Goal: Task Accomplishment & Management: Complete application form

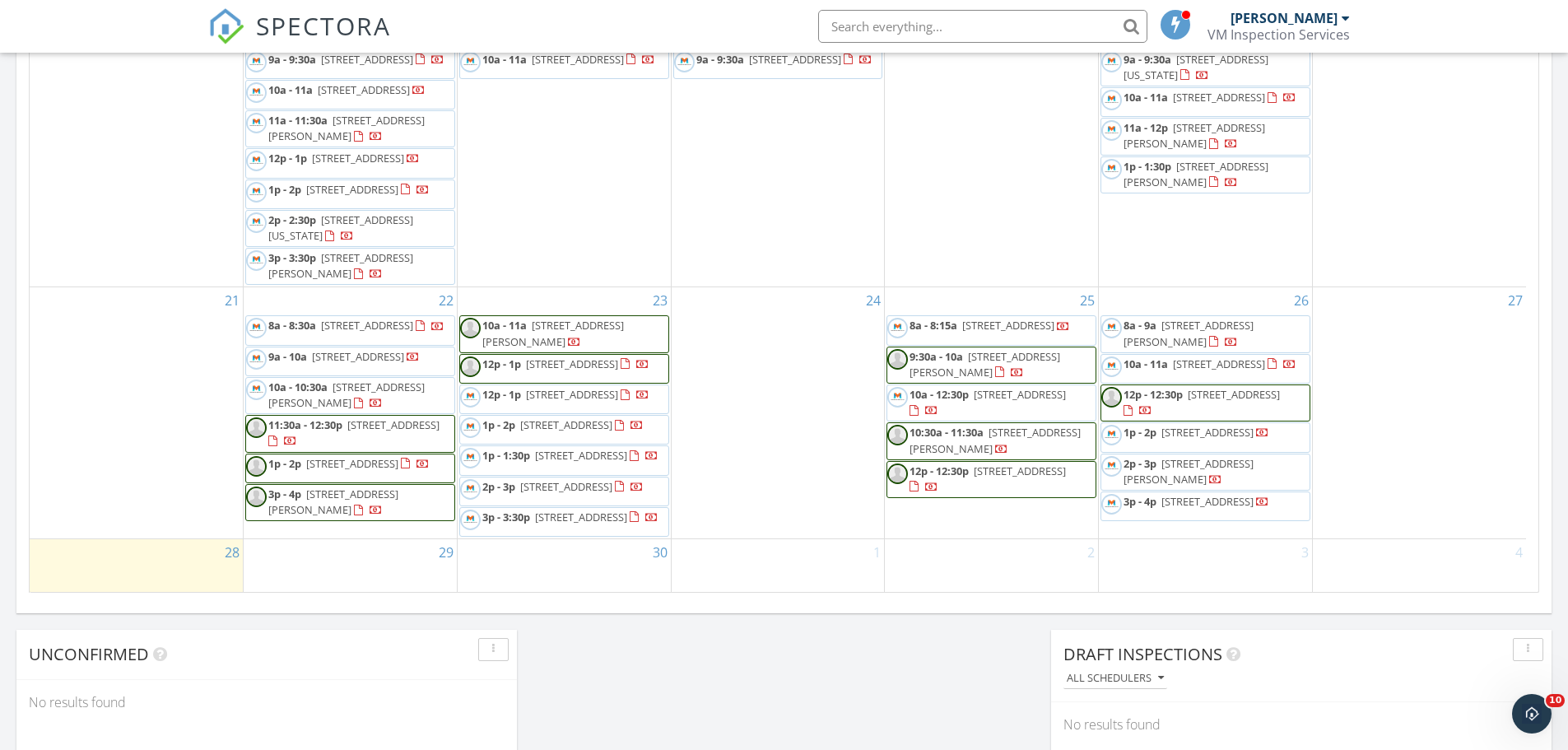
scroll to position [901, 0]
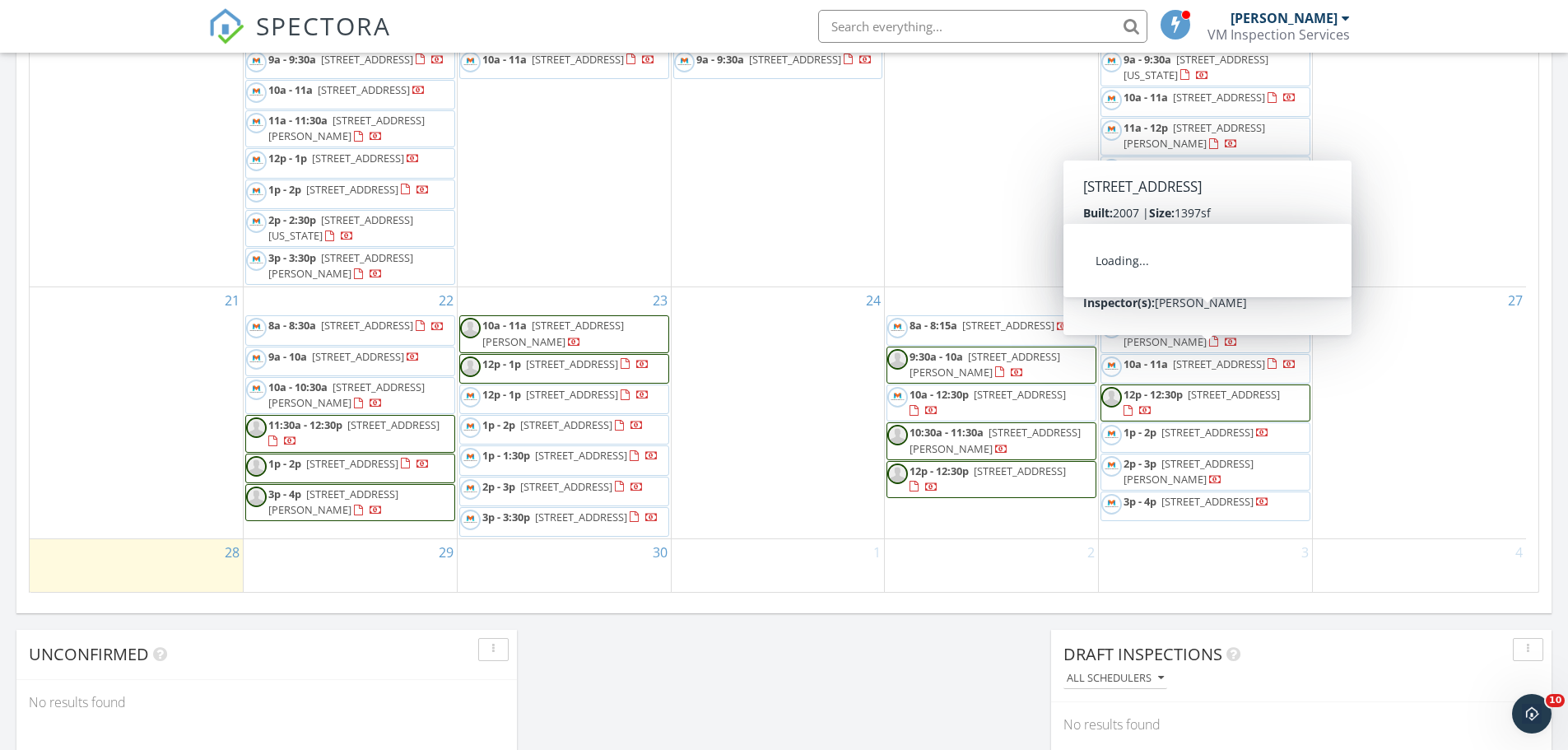
click at [1224, 337] on div at bounding box center [1231, 343] width 13 height 13
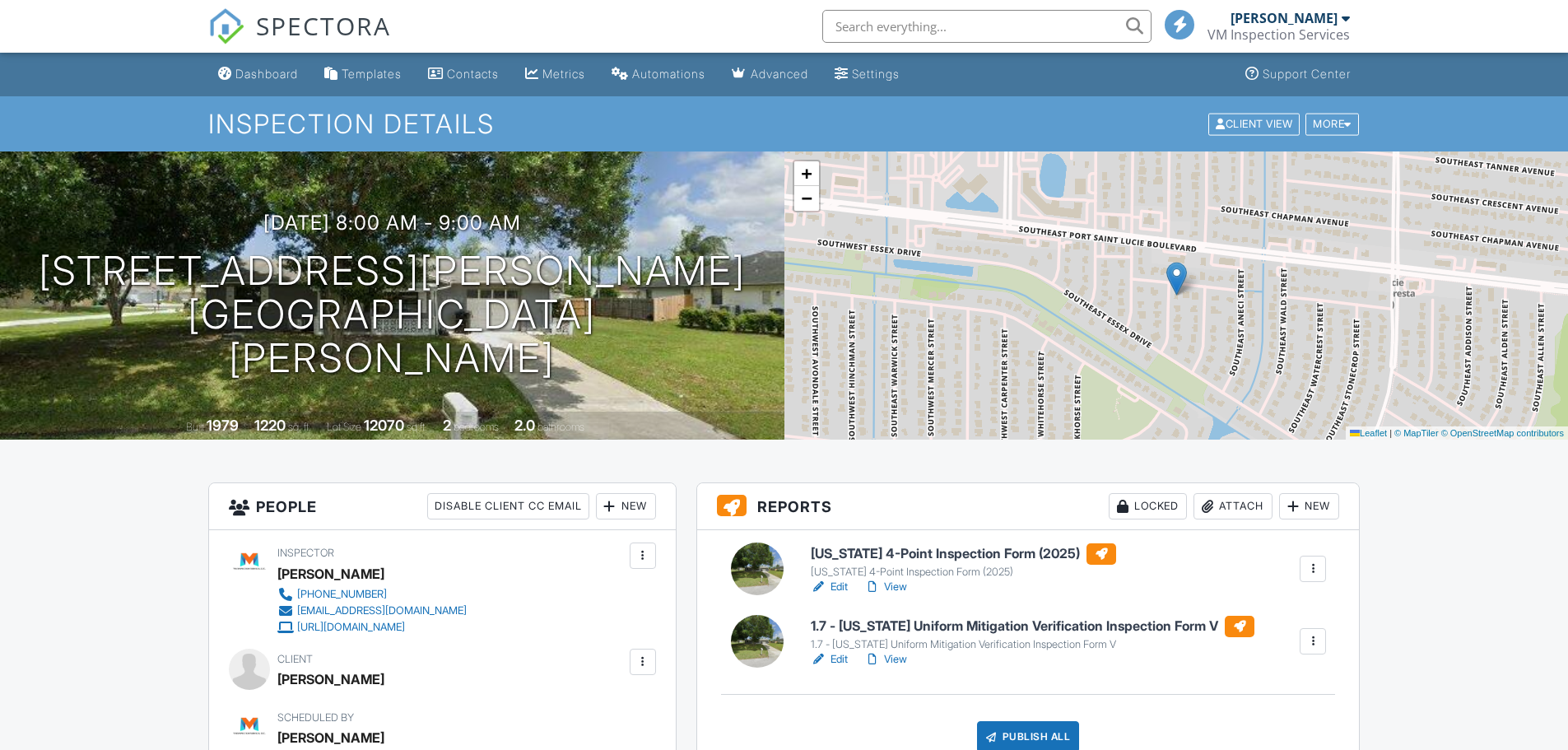
click at [841, 587] on link "Edit" at bounding box center [829, 587] width 37 height 16
click at [839, 657] on link "Edit" at bounding box center [829, 659] width 37 height 16
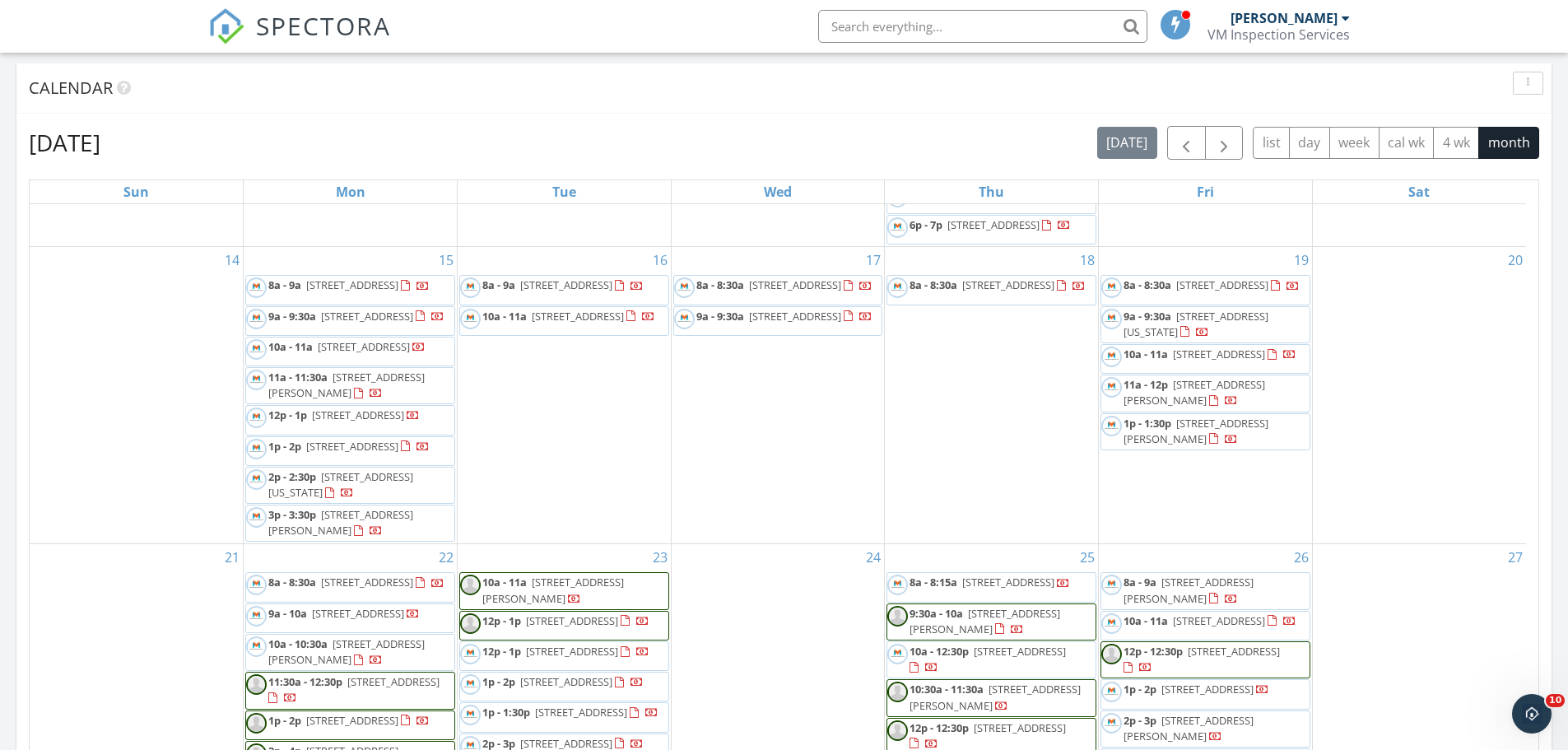
scroll to position [901, 0]
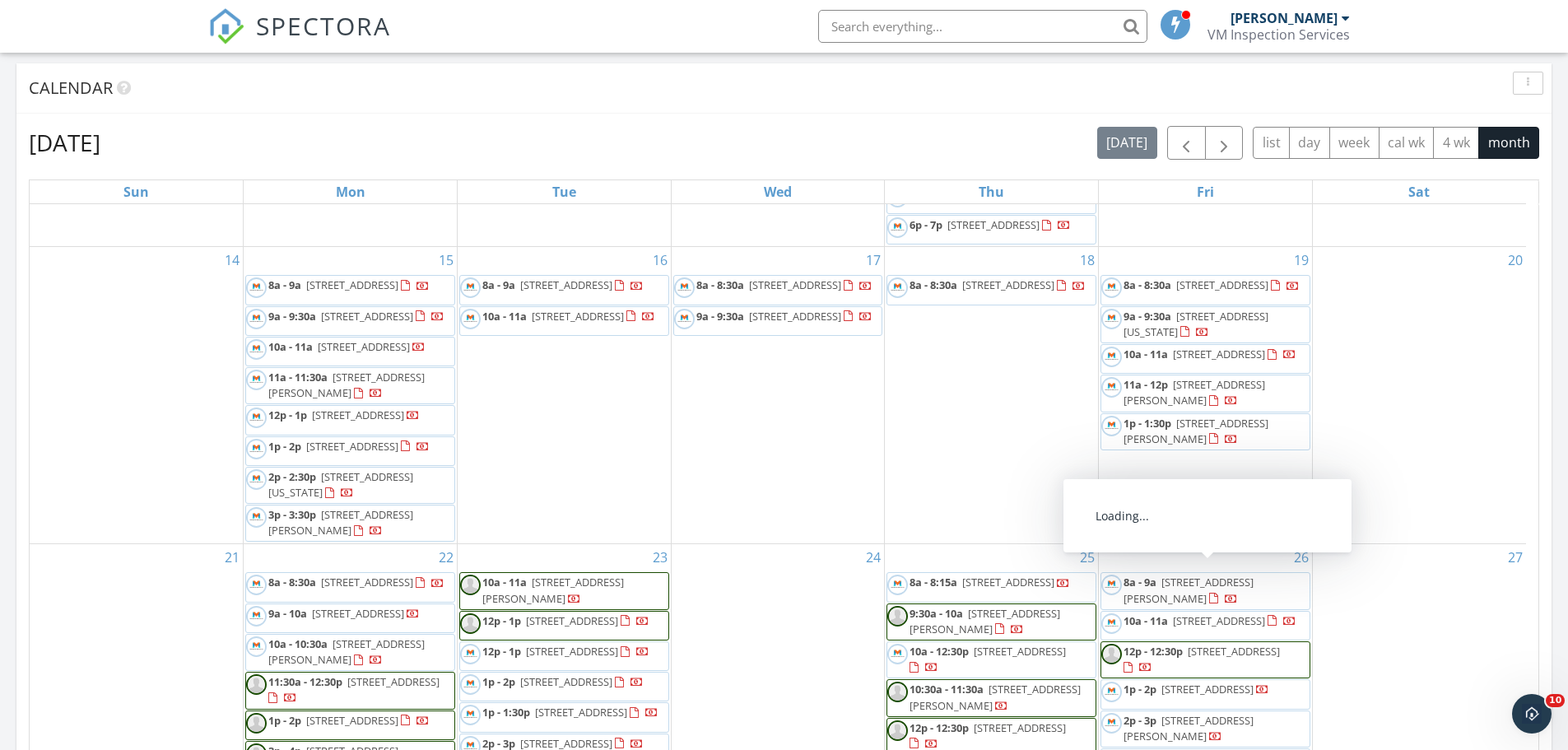
click at [1193, 614] on span "570 Montevina Dr, Port St. Lucie 34986" at bounding box center [1219, 621] width 93 height 15
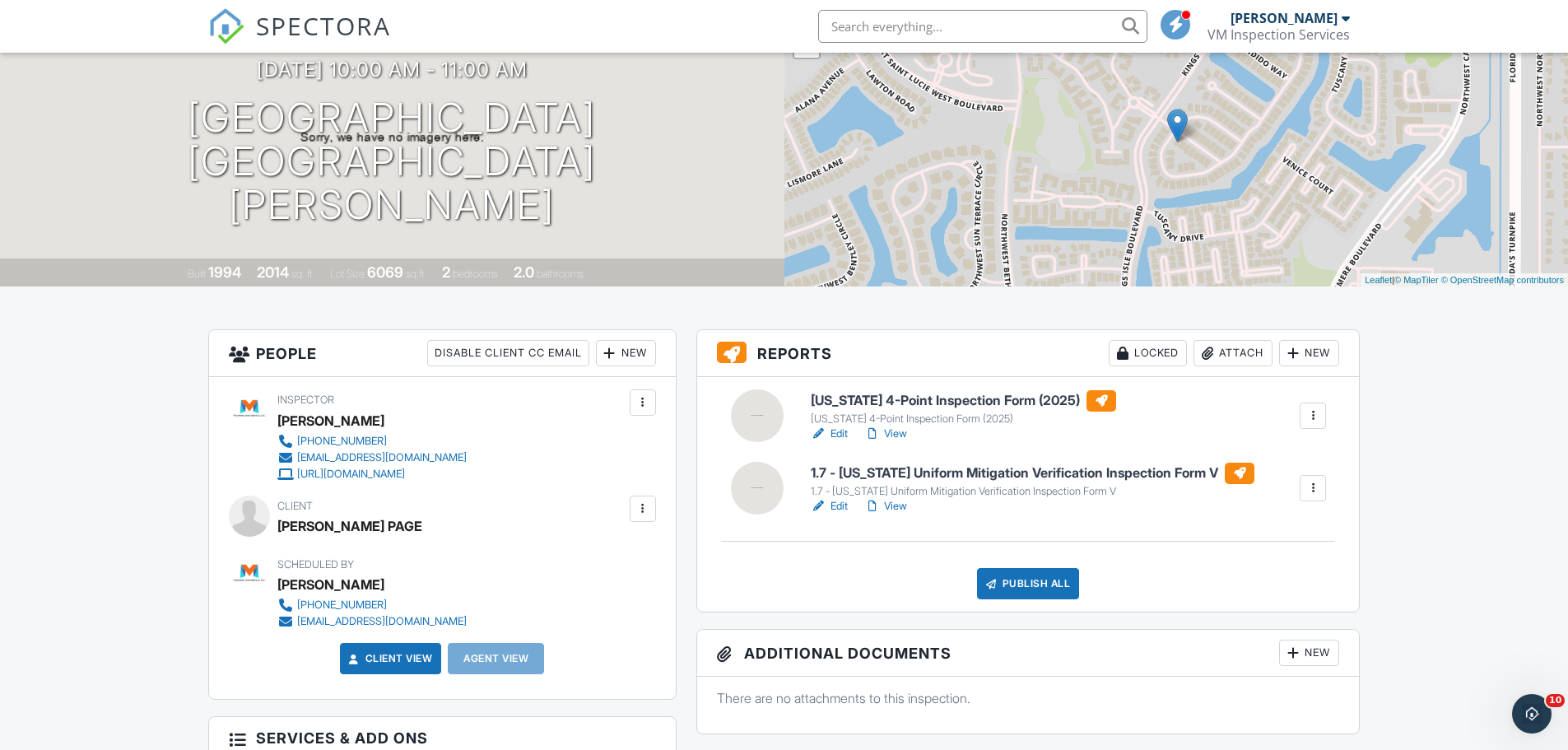
scroll to position [165, 0]
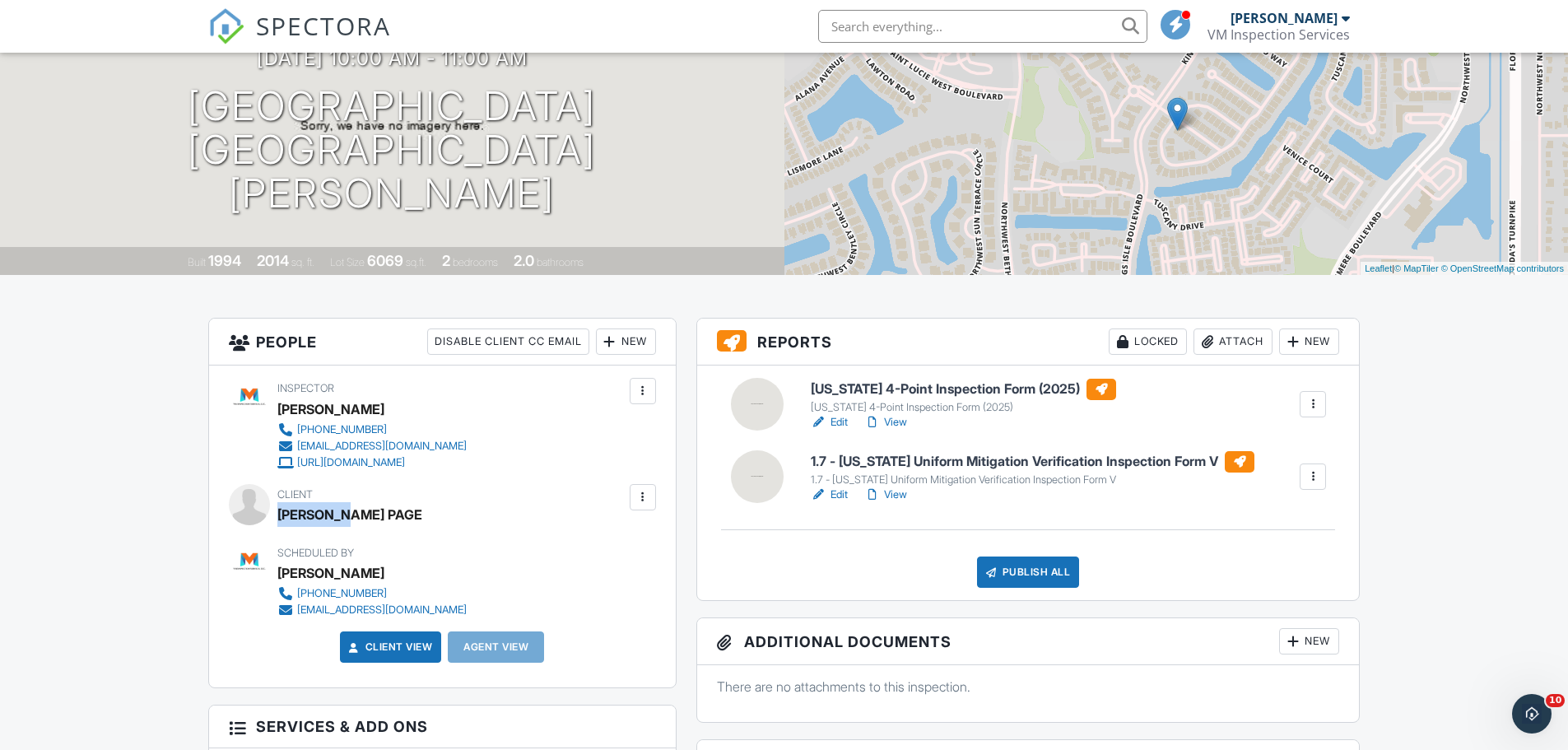
drag, startPoint x: 347, startPoint y: 514, endPoint x: 280, endPoint y: 518, distance: 67.1
click at [280, 518] on div "Client ALIC PAGE" at bounding box center [382, 505] width 211 height 43
copy div "ALIC PAGE"
click at [840, 421] on link "Edit" at bounding box center [829, 422] width 37 height 16
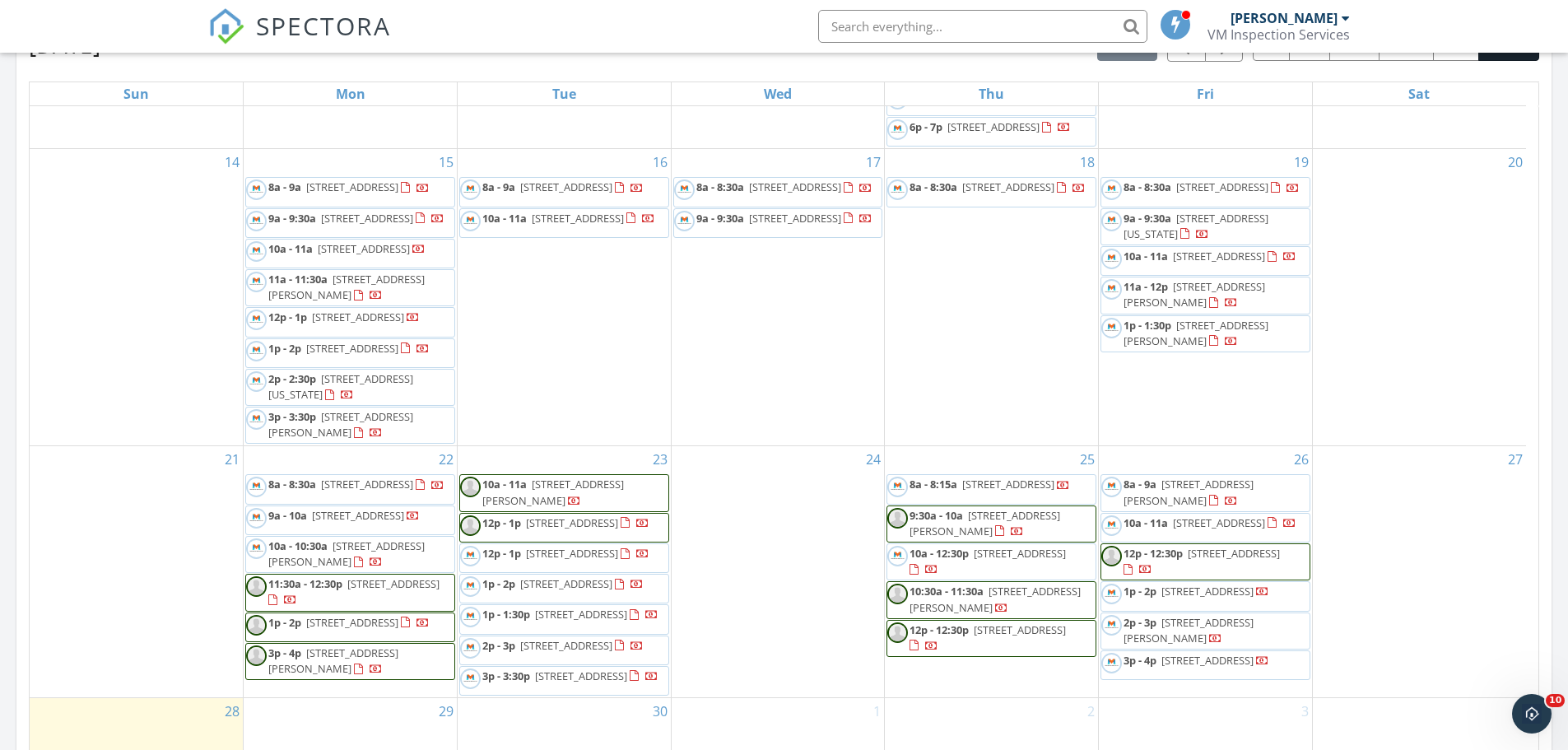
scroll to position [901, 0]
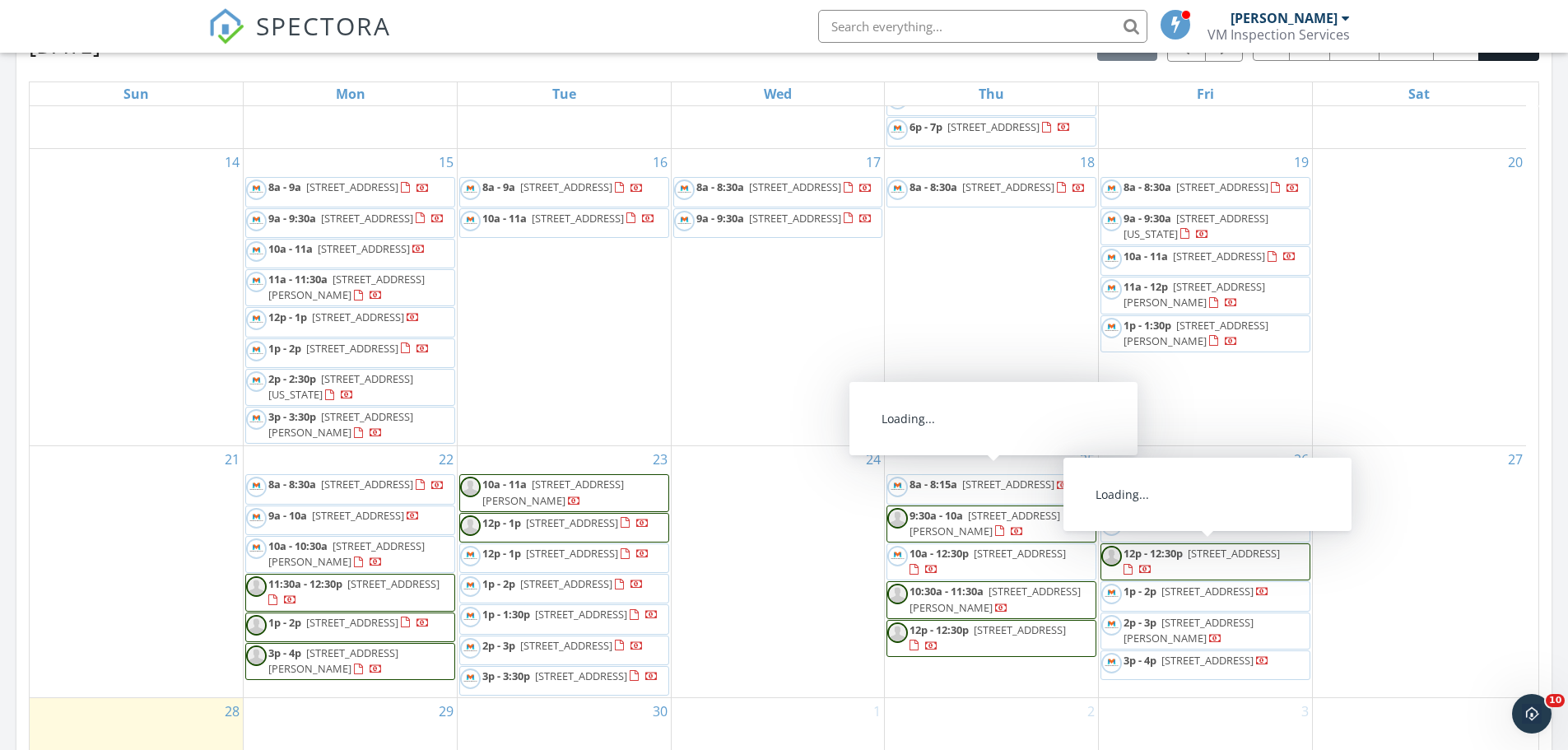
click at [1190, 583] on span "143 SW Tulip Blvd, Port St. Lucie 34953" at bounding box center [1207, 591] width 93 height 15
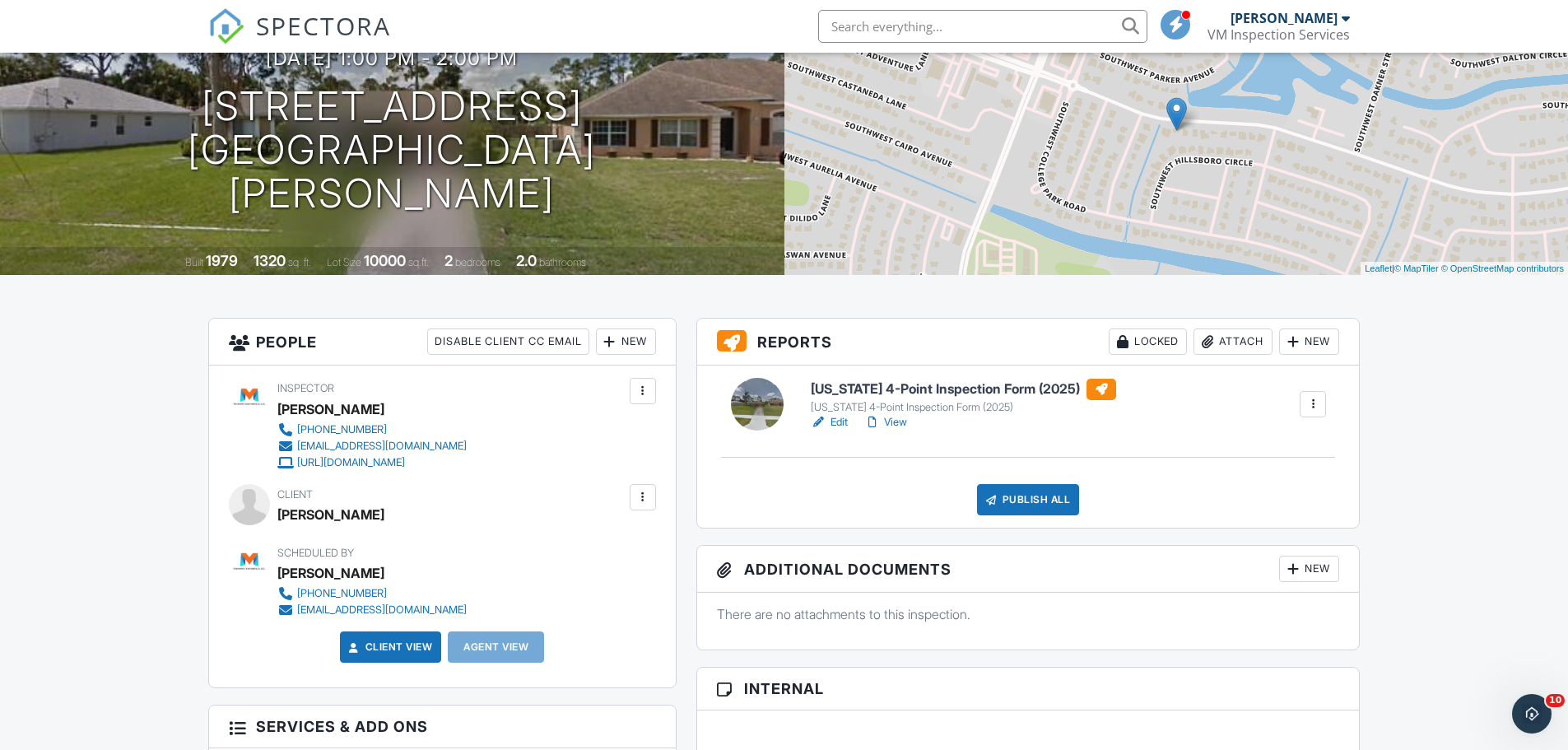
click at [838, 418] on link "Edit" at bounding box center [829, 422] width 37 height 16
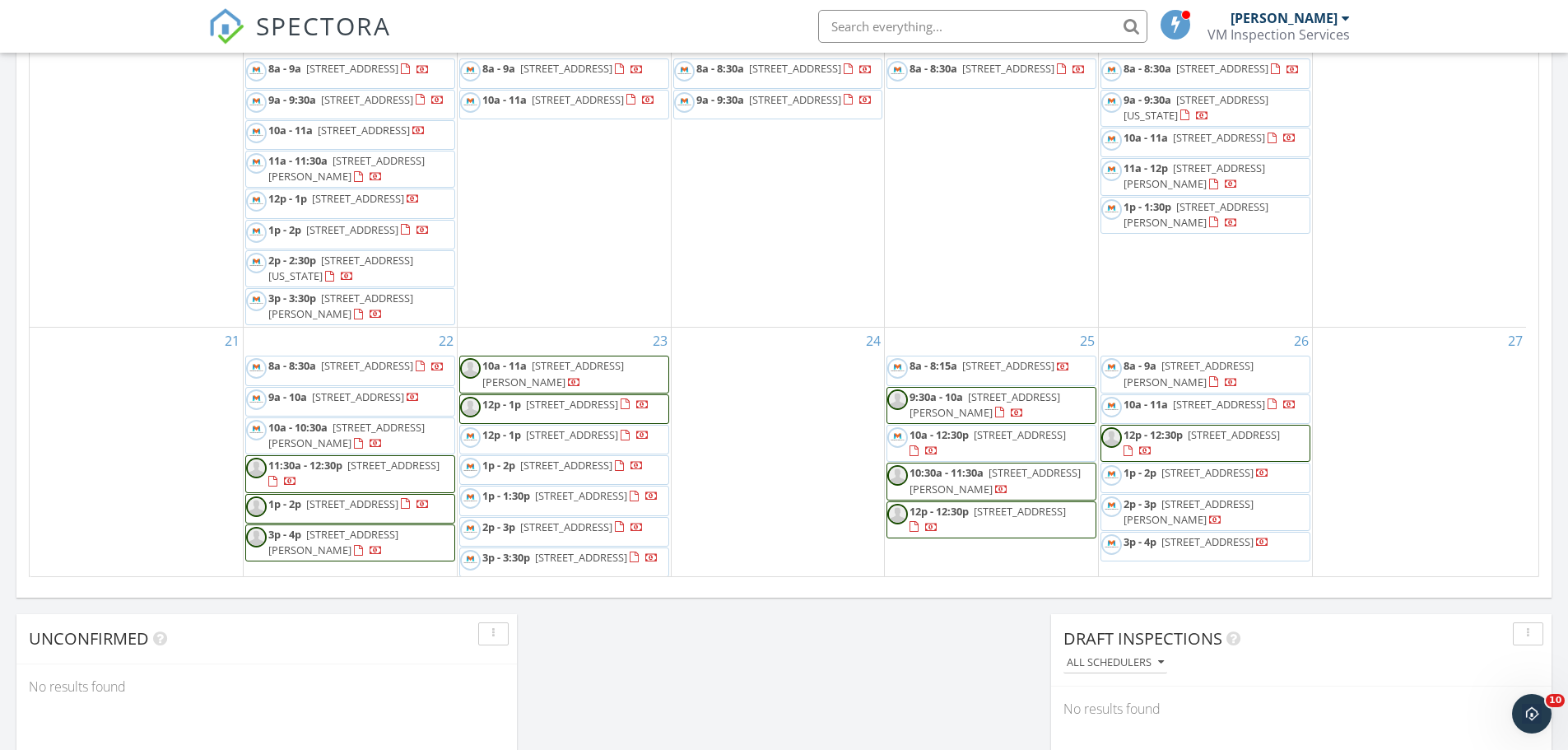
scroll to position [901, 0]
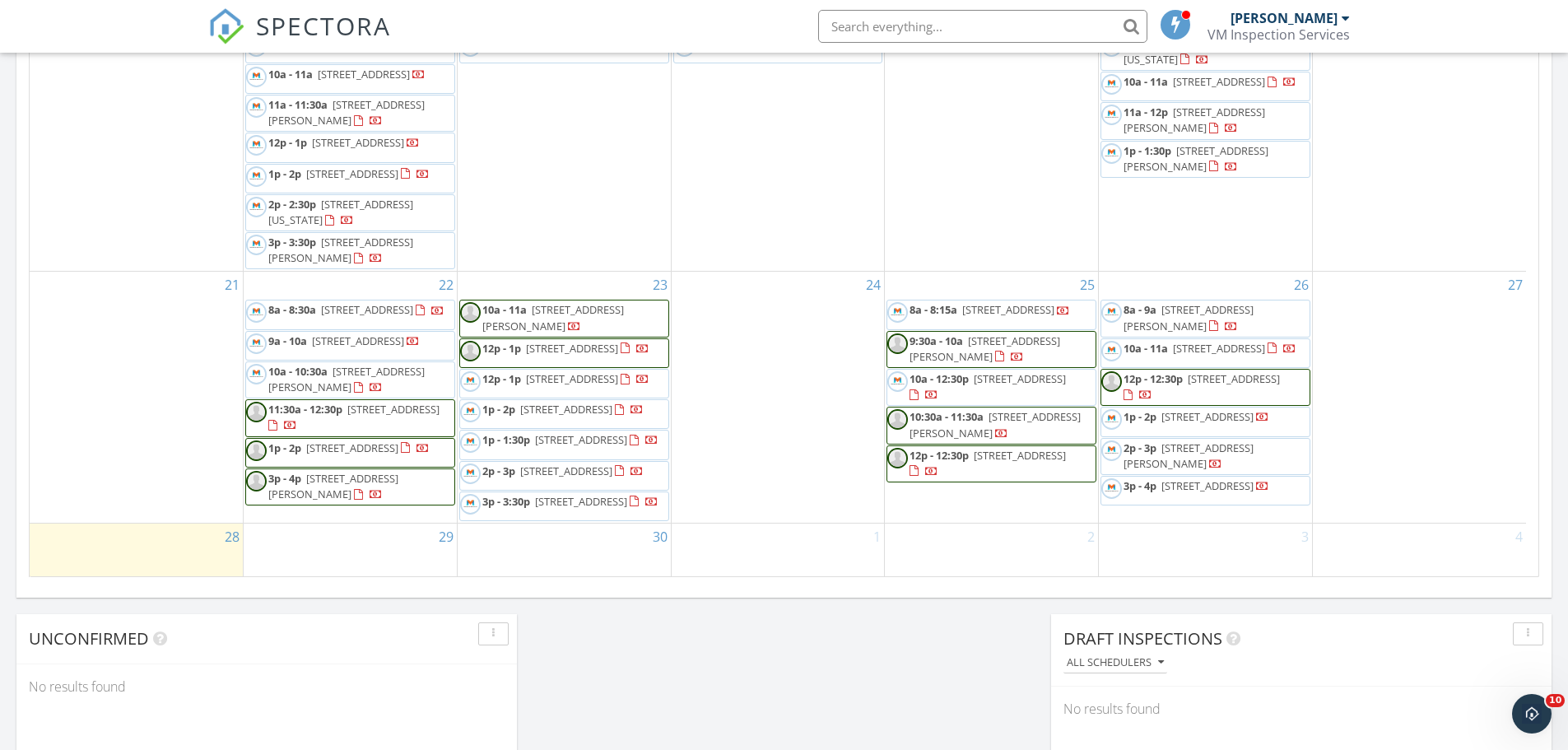
click at [1194, 440] on span "4420 SE Geneva Dr, Stuart 34997" at bounding box center [1189, 455] width 130 height 30
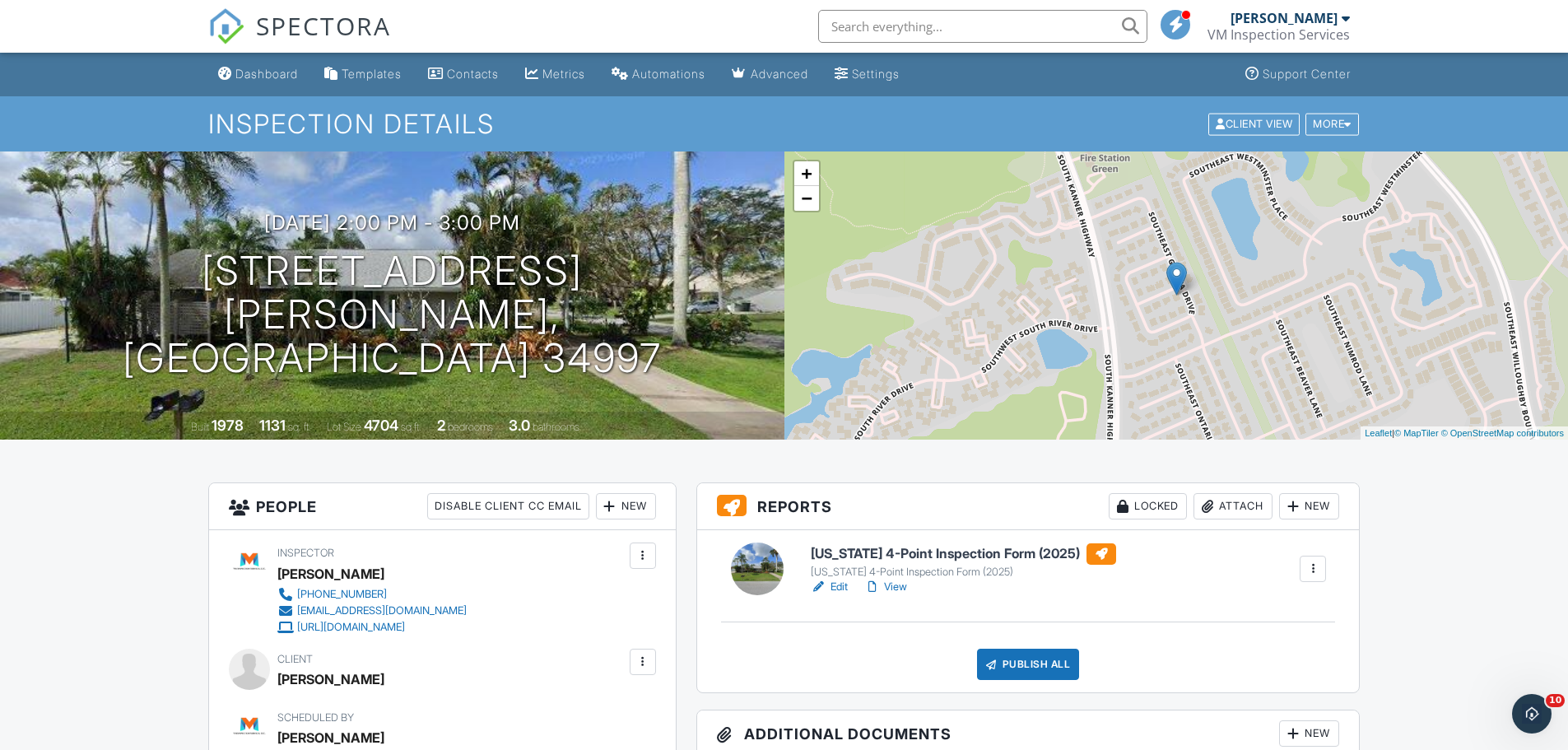
click at [835, 586] on link "Edit" at bounding box center [829, 587] width 37 height 16
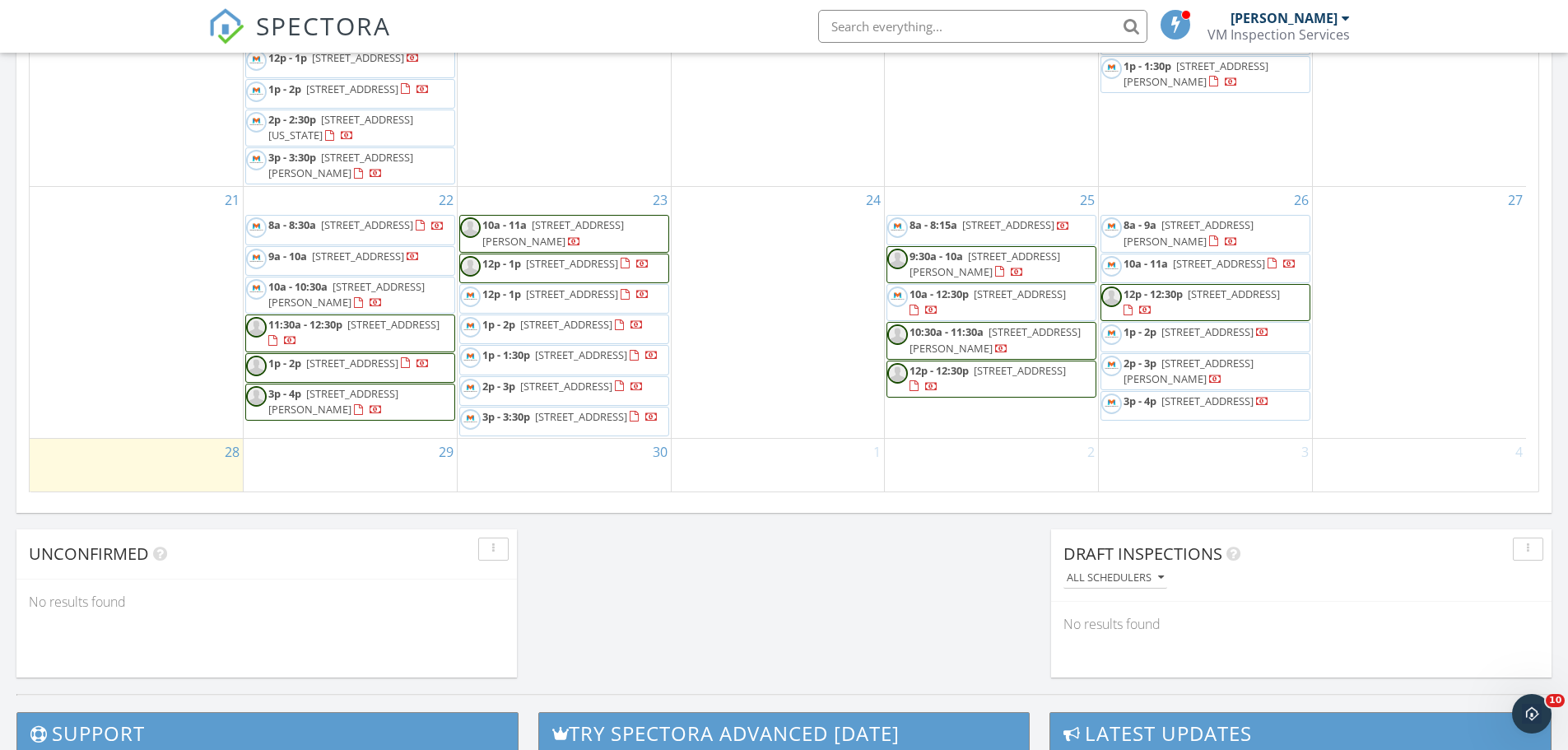
scroll to position [901, 0]
click at [1190, 394] on span "143 E Aldea St, Port St. Lucie 34952" at bounding box center [1207, 401] width 93 height 15
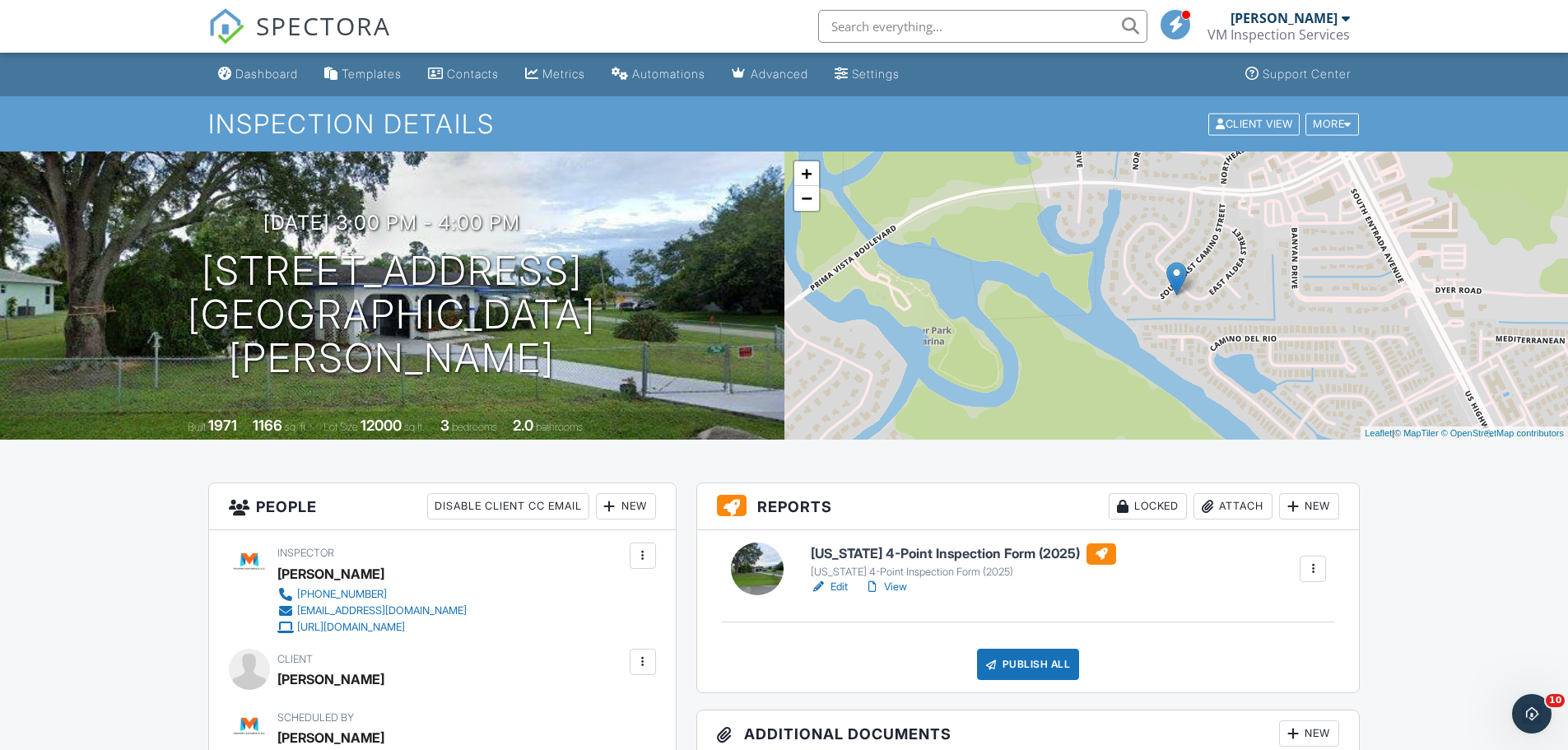
drag, startPoint x: 386, startPoint y: 682, endPoint x: 280, endPoint y: 684, distance: 106.0
click at [280, 684] on div "Client KEVIN LOISELLE" at bounding box center [363, 670] width 173 height 43
copy div "KEVIN LOISELLE"
click at [874, 29] on input "text" at bounding box center [983, 26] width 329 height 33
paste input "KEVIN LOISELLE"
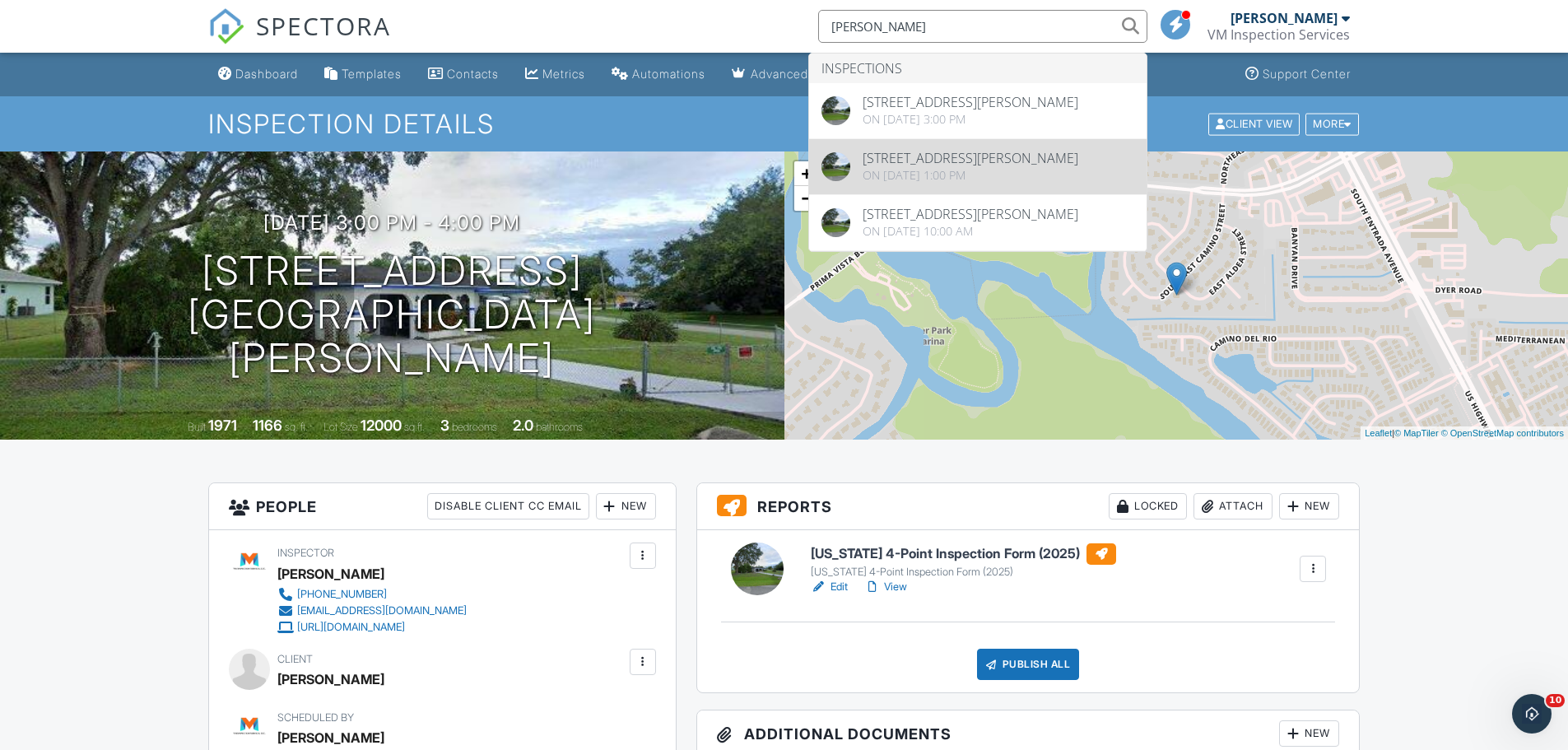
type input "KEVIN LOISELLE"
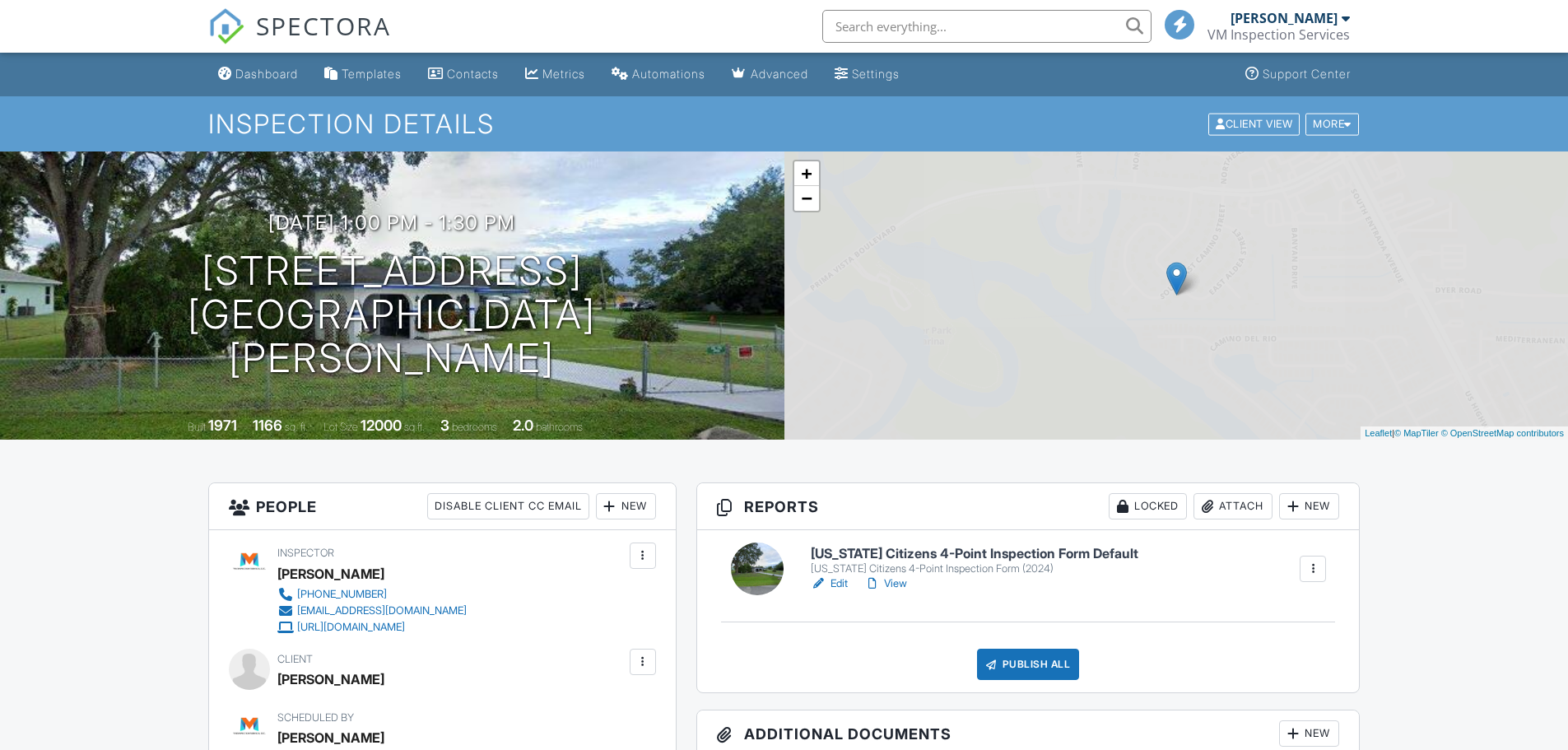
click at [834, 576] on link "Edit" at bounding box center [829, 583] width 37 height 16
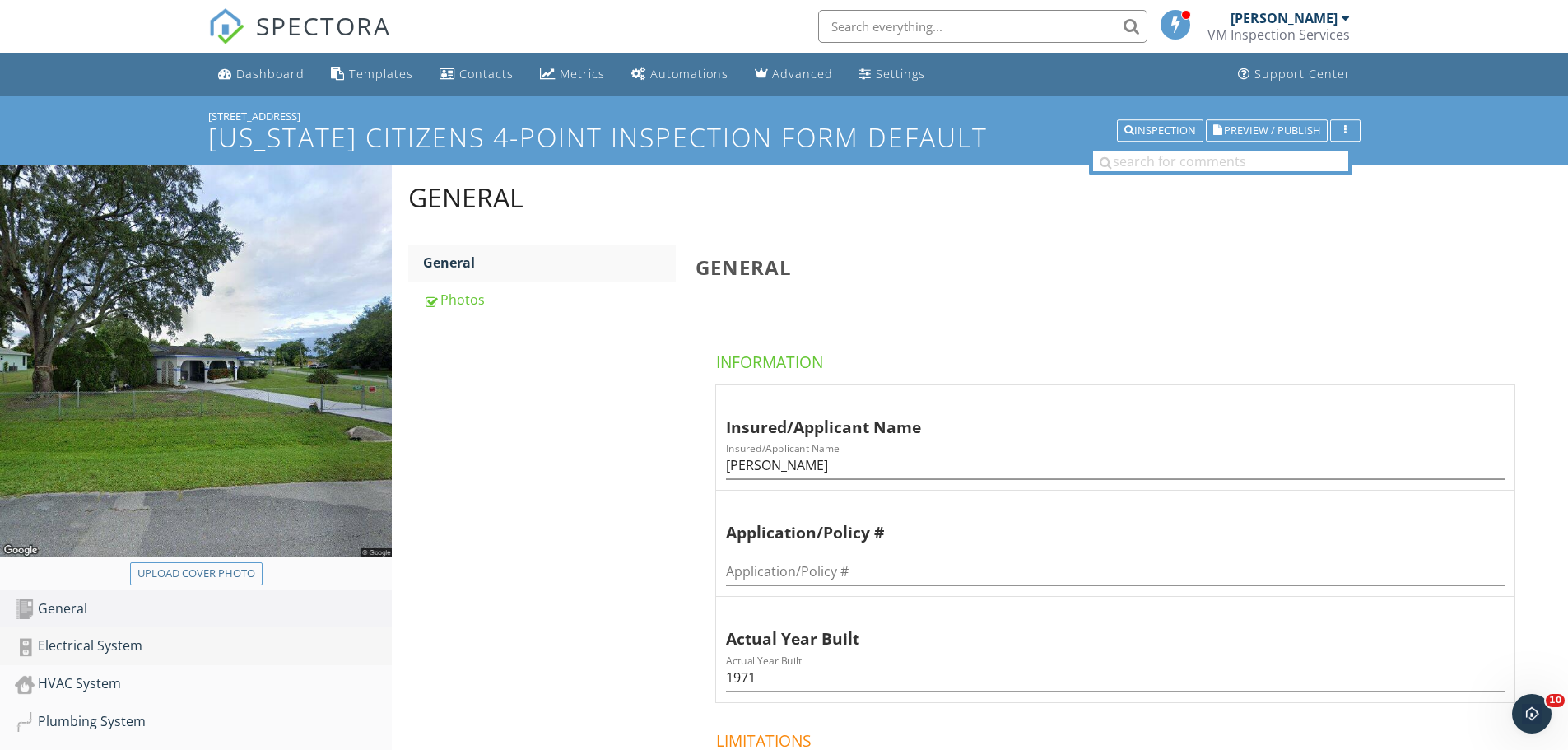
click at [85, 647] on div "Electrical System" at bounding box center [203, 647] width 377 height 21
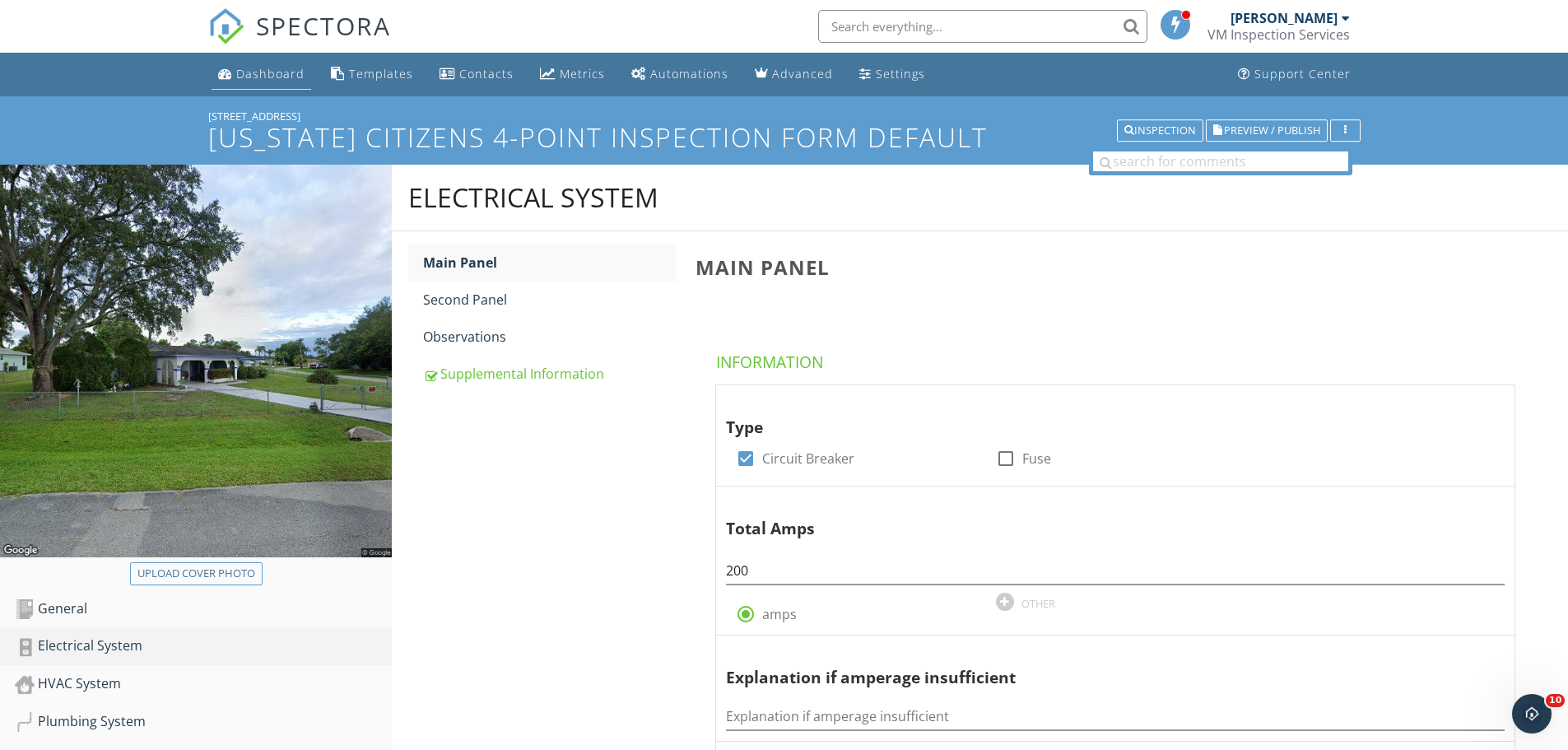
click at [267, 75] on div "Dashboard" at bounding box center [270, 74] width 69 height 16
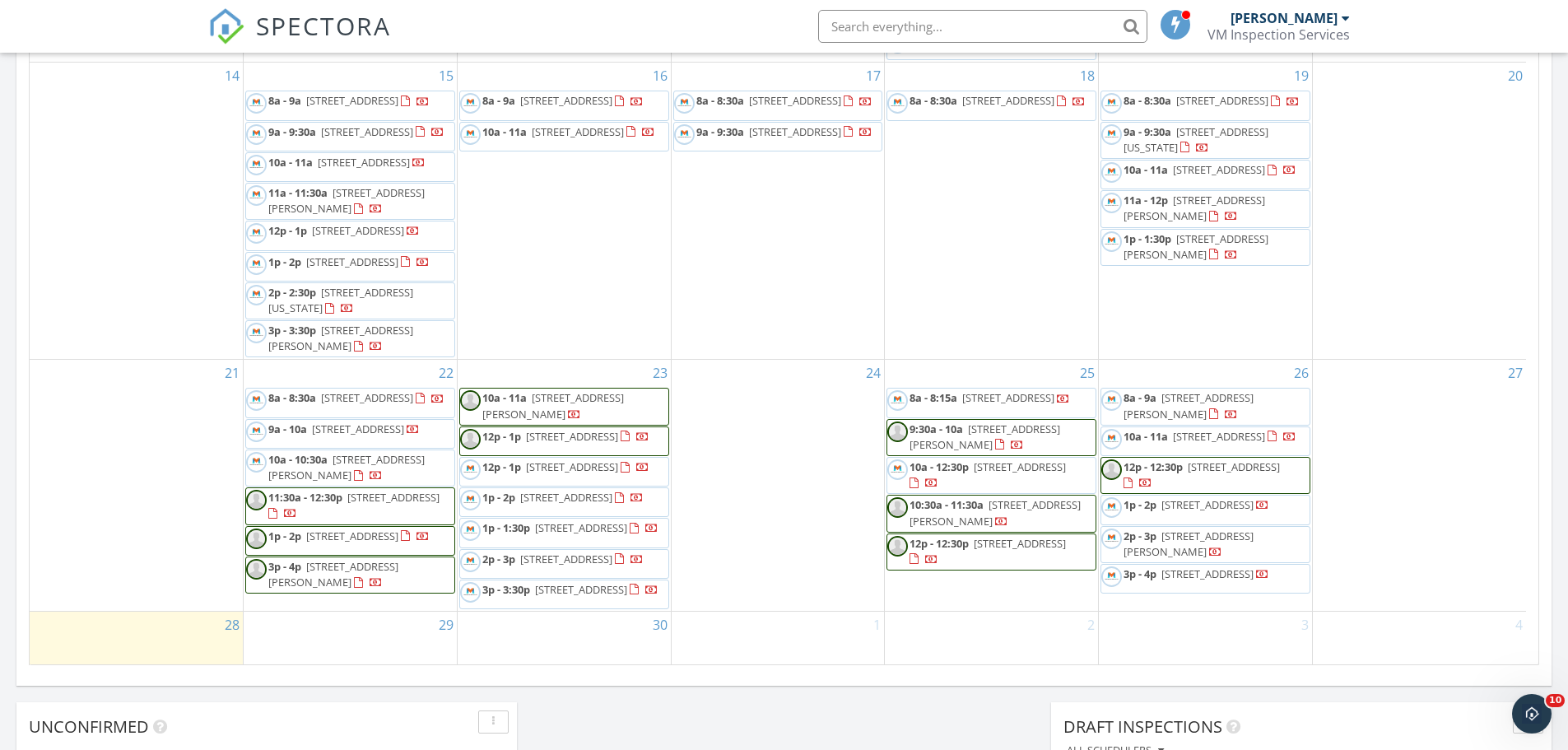
scroll to position [901, 0]
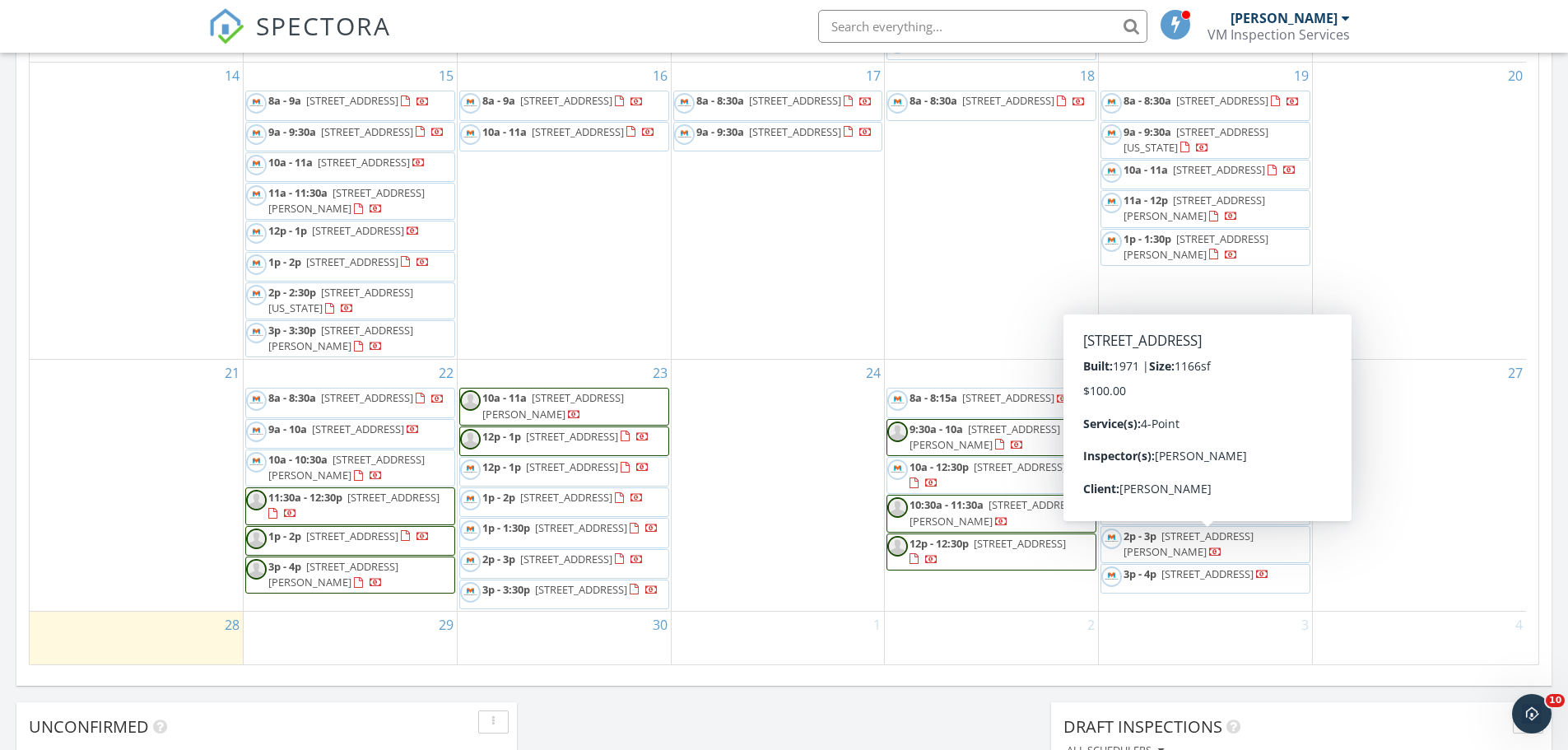
click at [1188, 567] on span "3p - 4p [STREET_ADDRESS]" at bounding box center [1185, 579] width 168 height 25
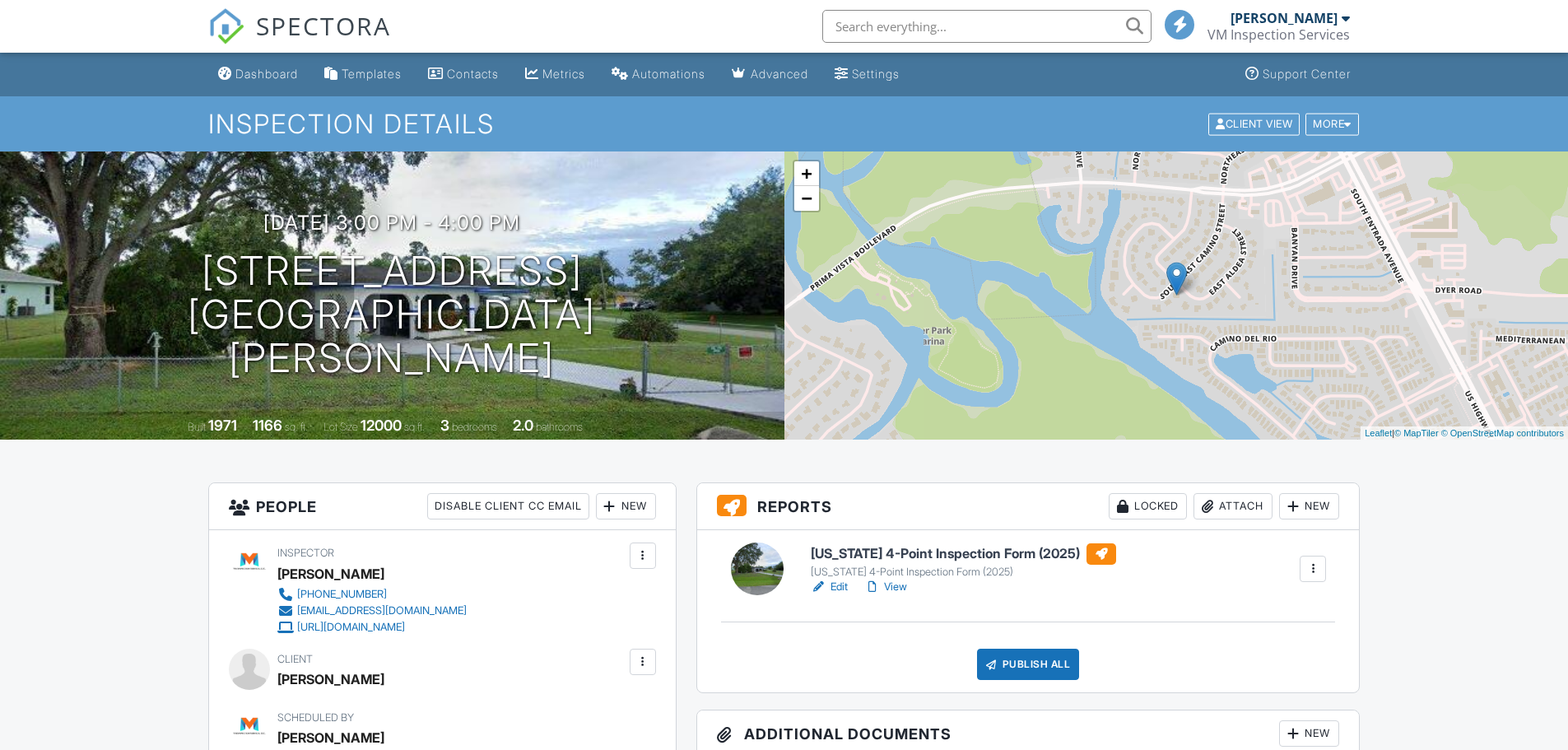
click at [842, 584] on link "Edit" at bounding box center [829, 587] width 37 height 16
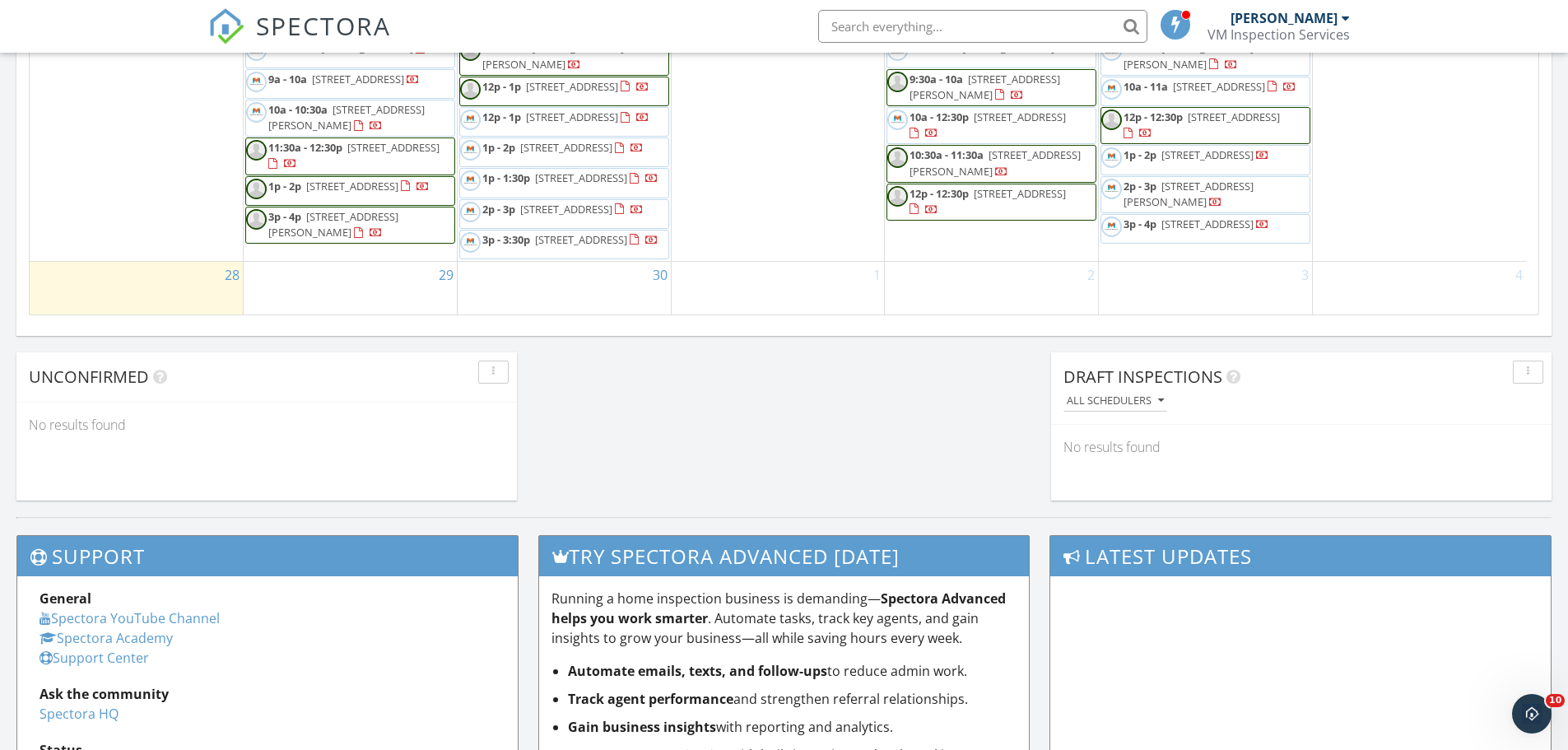
scroll to position [901, 0]
click at [1223, 110] on span "2630 18th Ave SE, Naples 34117" at bounding box center [1234, 117] width 93 height 15
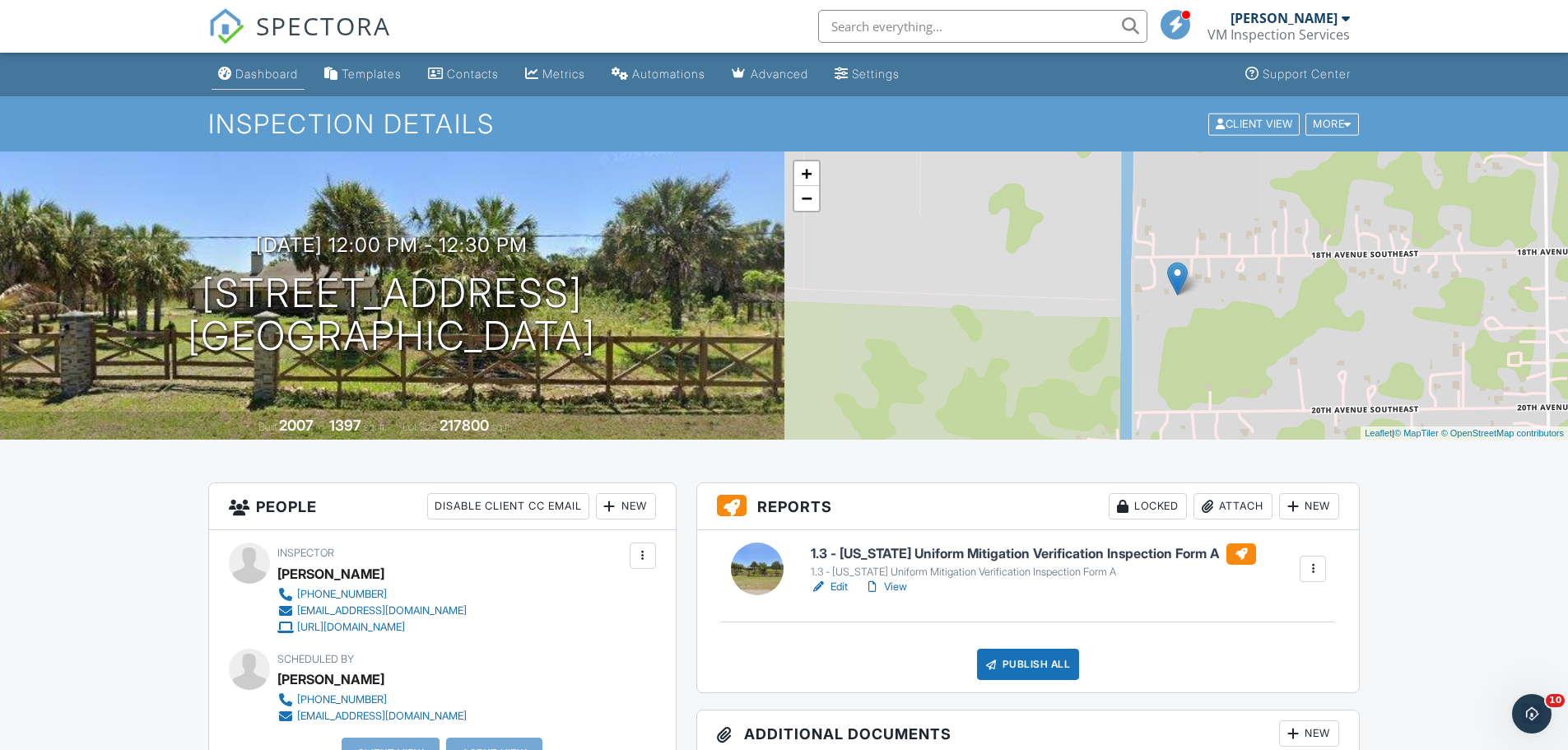
click at [264, 76] on div "Dashboard" at bounding box center [266, 74] width 62 height 14
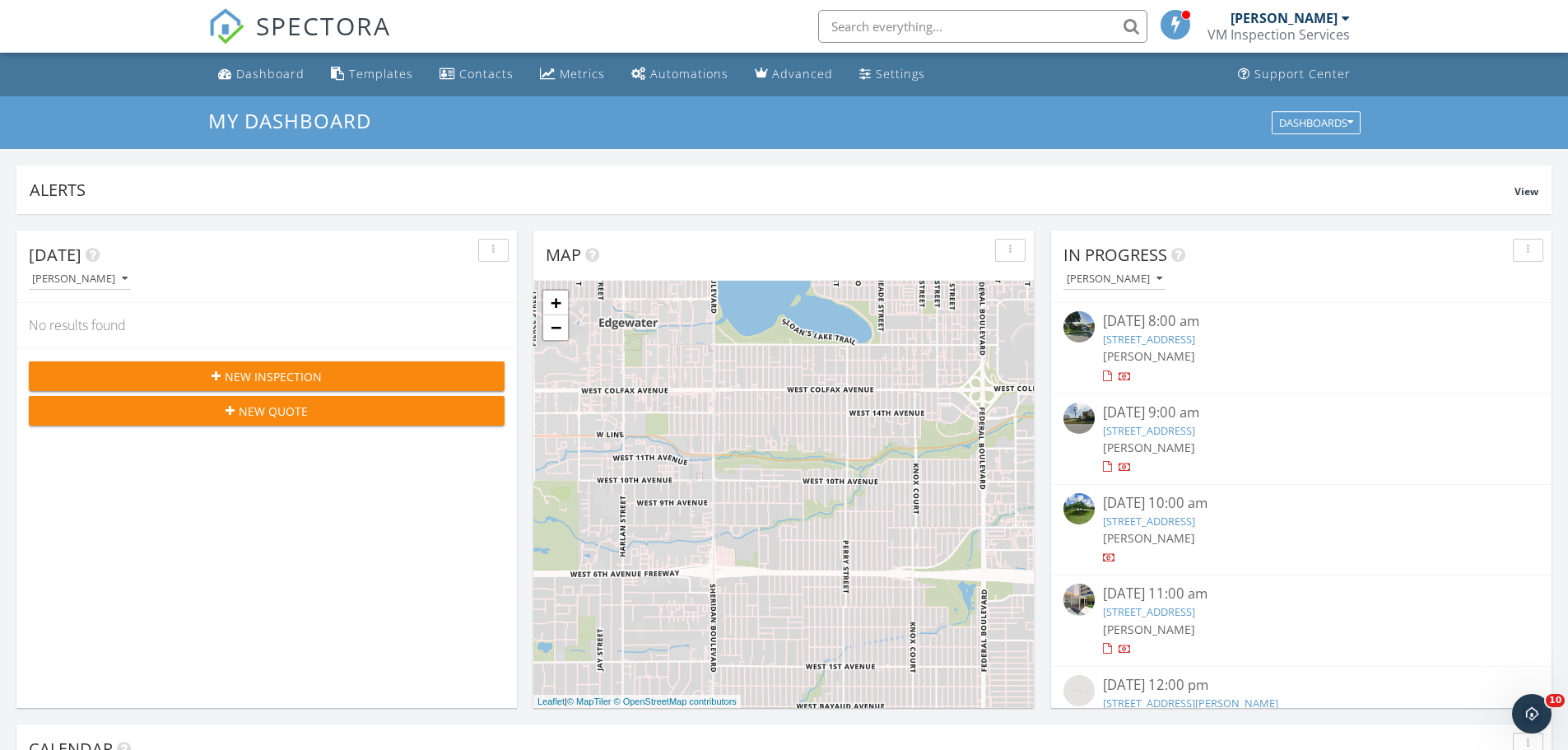
click at [244, 371] on span "New Inspection" at bounding box center [272, 376] width 97 height 17
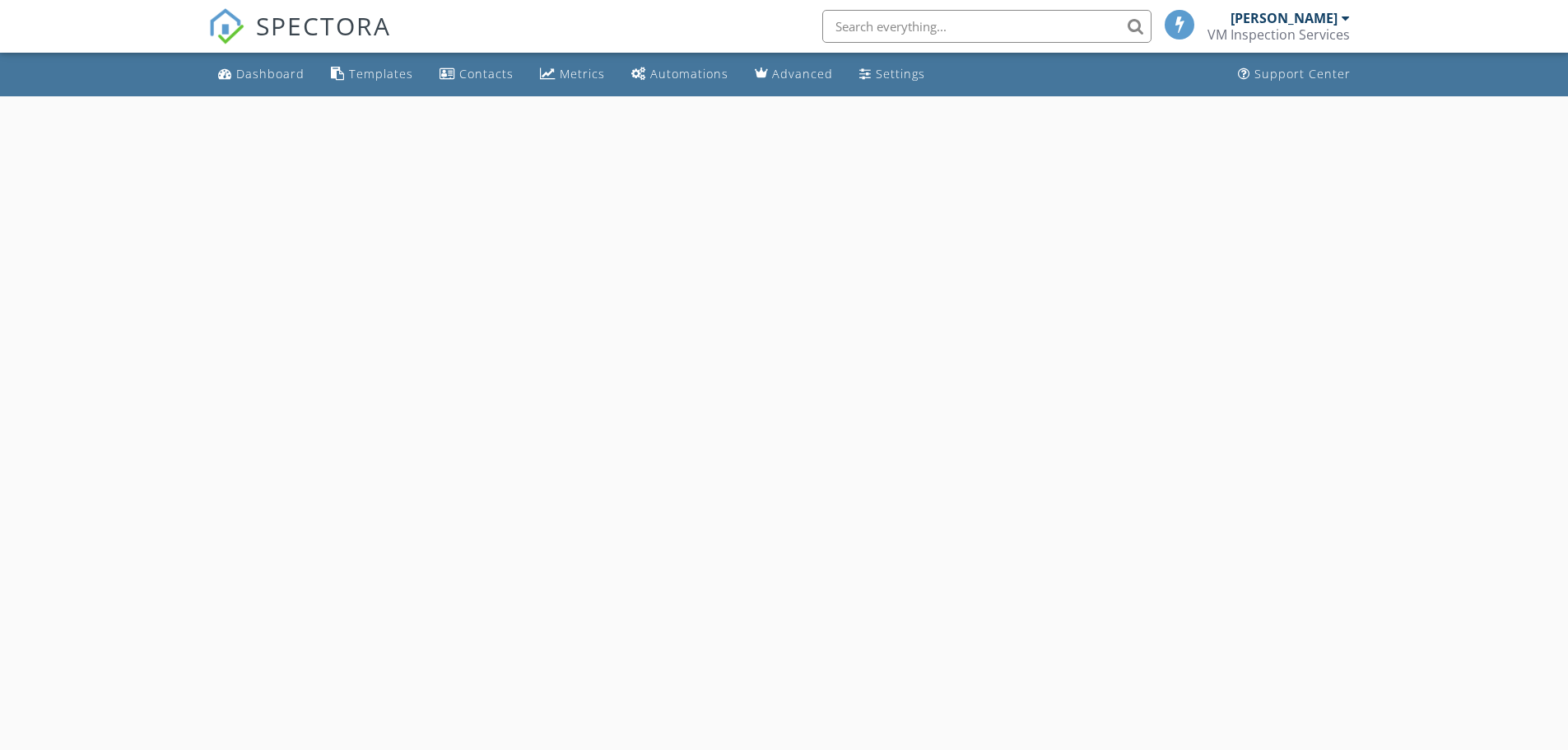
select select "8"
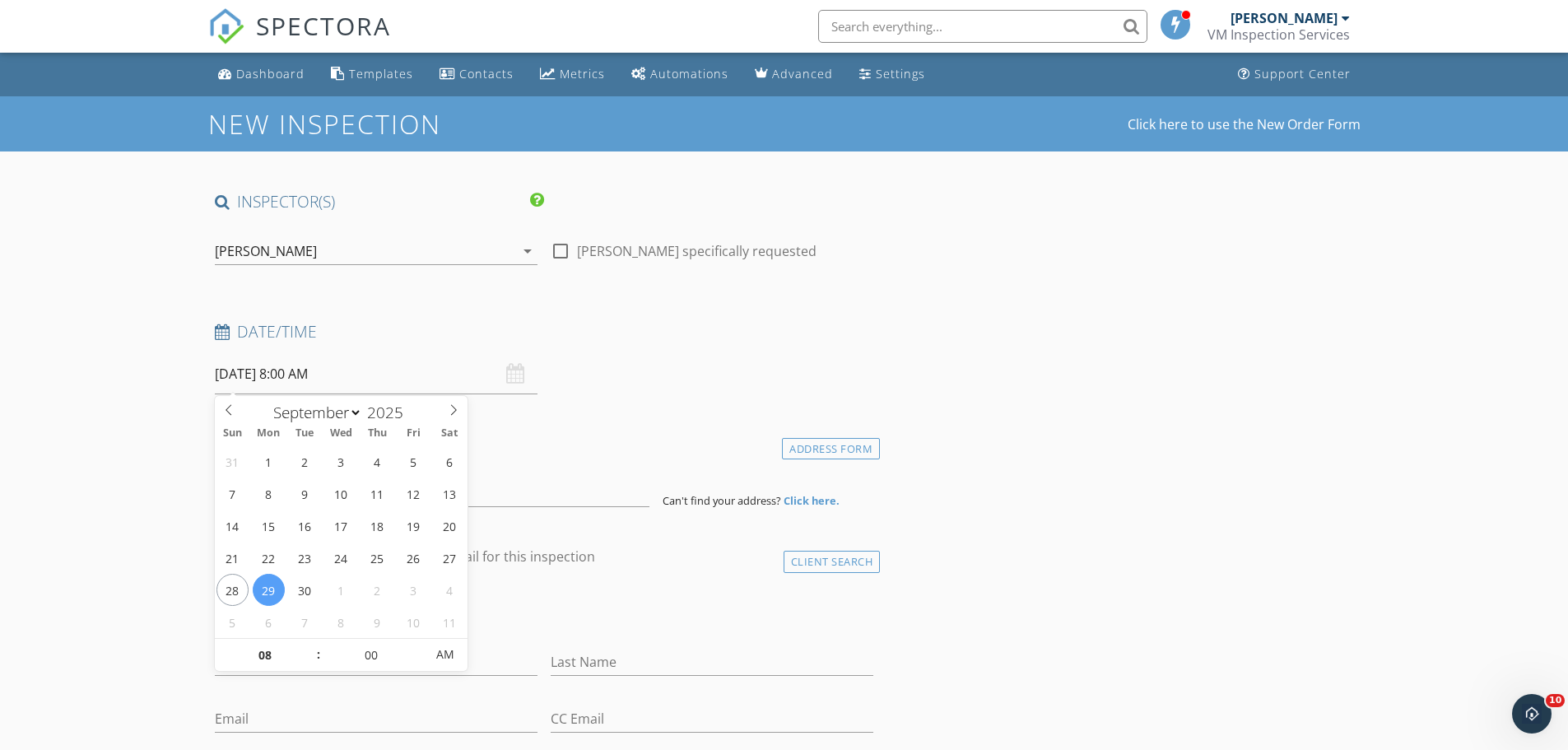
click at [302, 371] on input "[DATE] 8:00 AM" at bounding box center [376, 373] width 322 height 40
type input "09"
type input "[DATE] 9:00 AM"
click at [313, 647] on span at bounding box center [310, 647] width 12 height 16
type input "10"
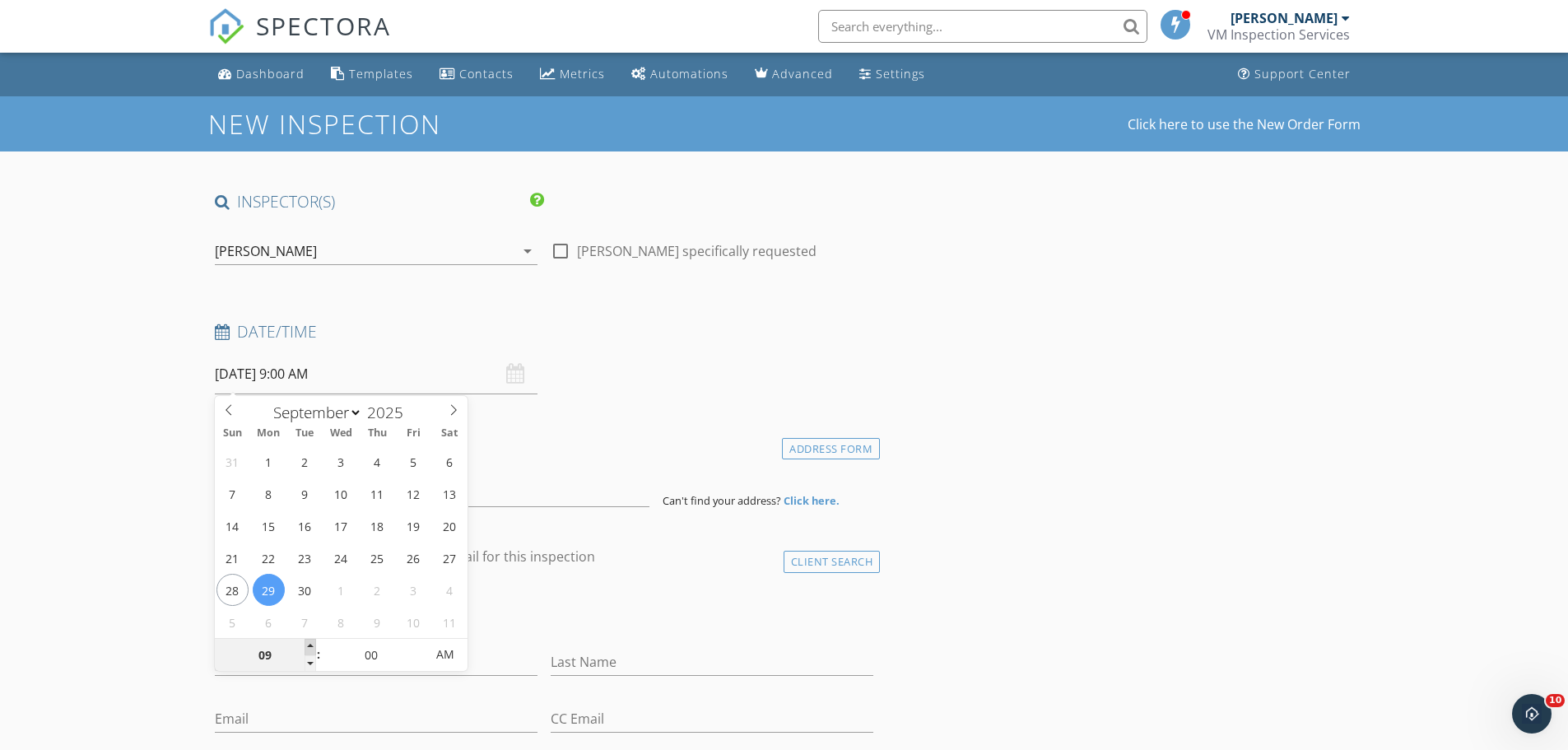
type input "[DATE] 10:00 AM"
click at [313, 647] on span at bounding box center [310, 647] width 12 height 16
type input "11"
type input "[DATE] 11:00 AM"
click at [313, 647] on span at bounding box center [310, 647] width 12 height 16
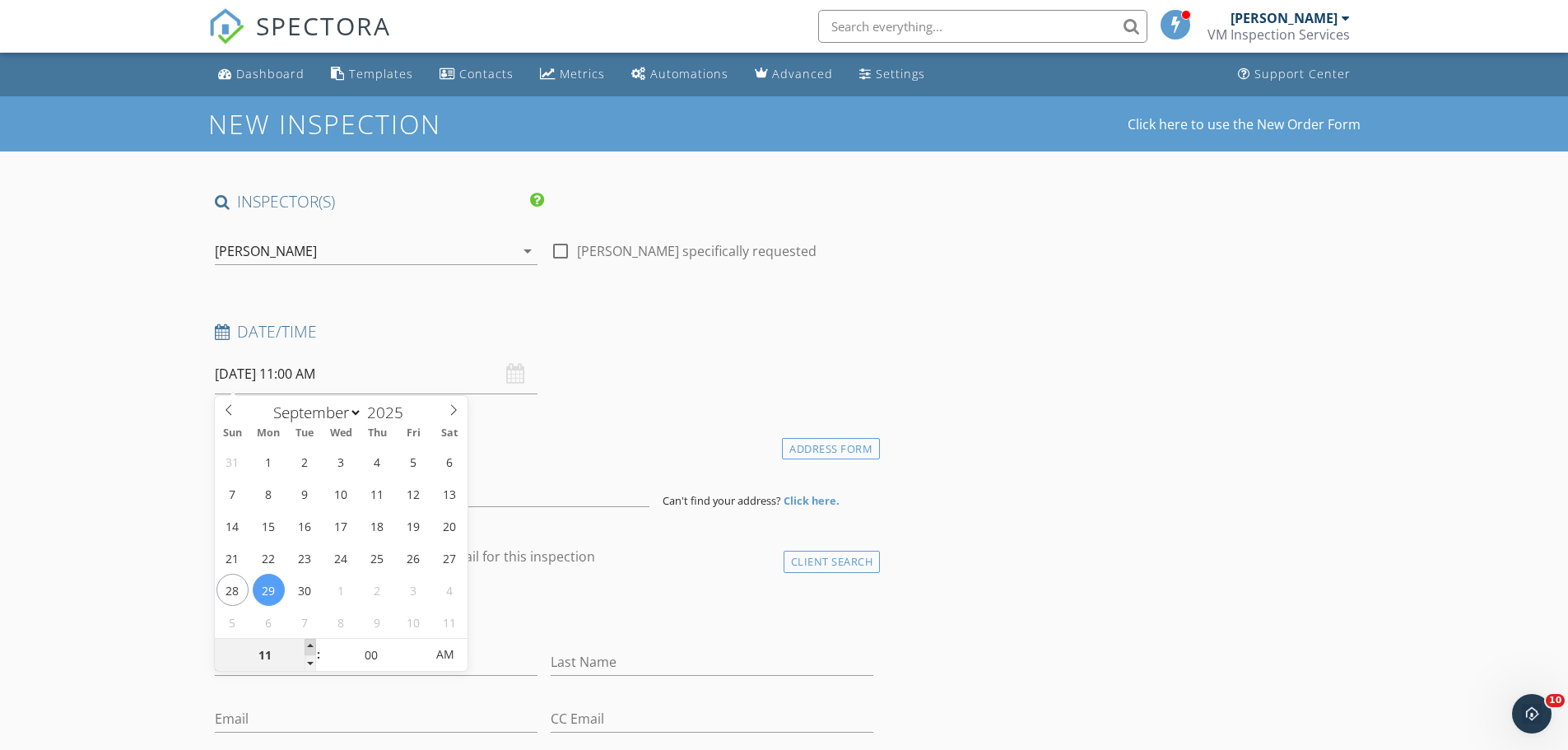
type input "12"
type input "[DATE] 12:00 PM"
click at [313, 647] on span at bounding box center [310, 647] width 12 height 16
type input "01"
type input "[DATE] 1:00 PM"
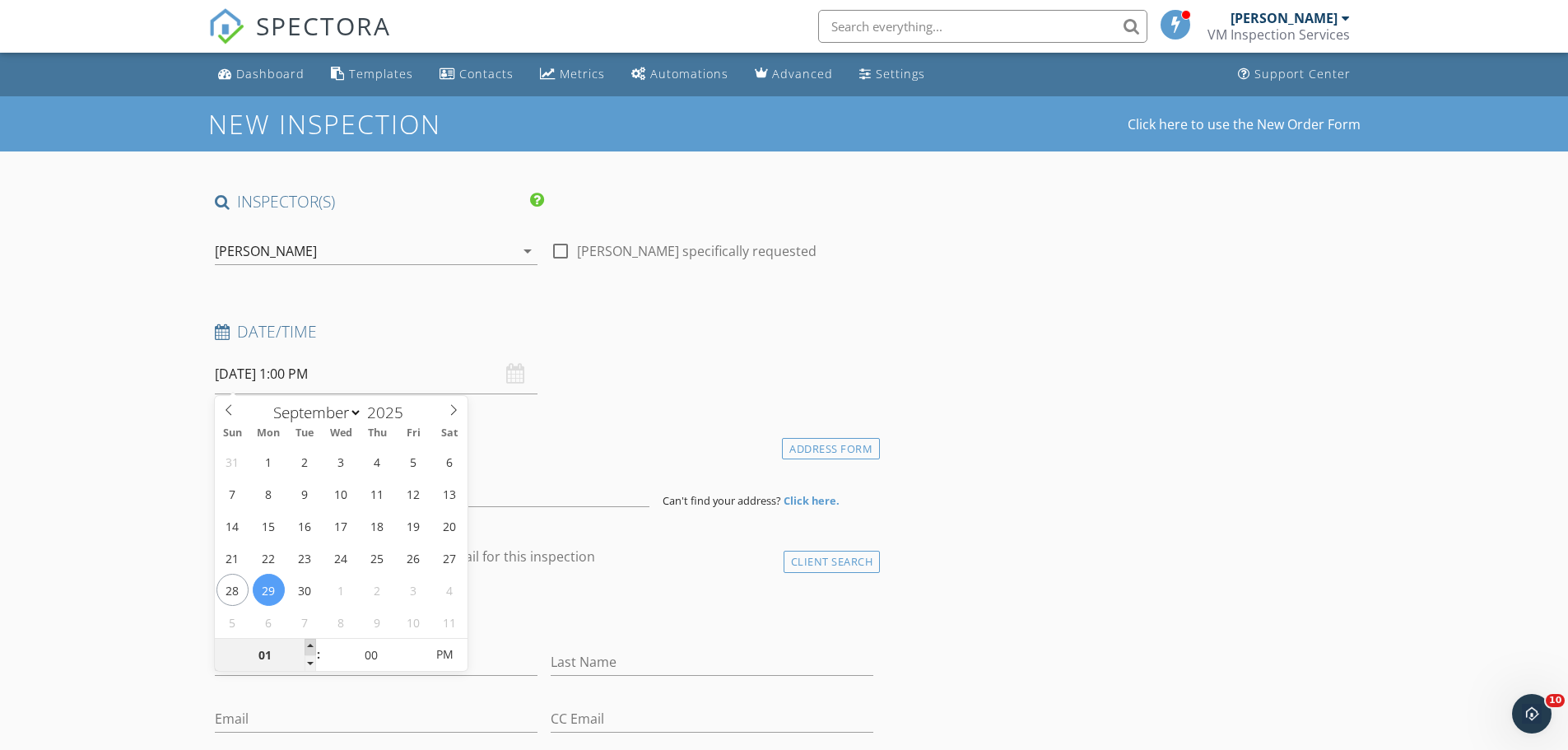
click at [313, 647] on span at bounding box center [310, 647] width 12 height 16
type input "02"
type input "[DATE] 2:00 PM"
click at [313, 647] on span at bounding box center [310, 647] width 12 height 16
type input "03"
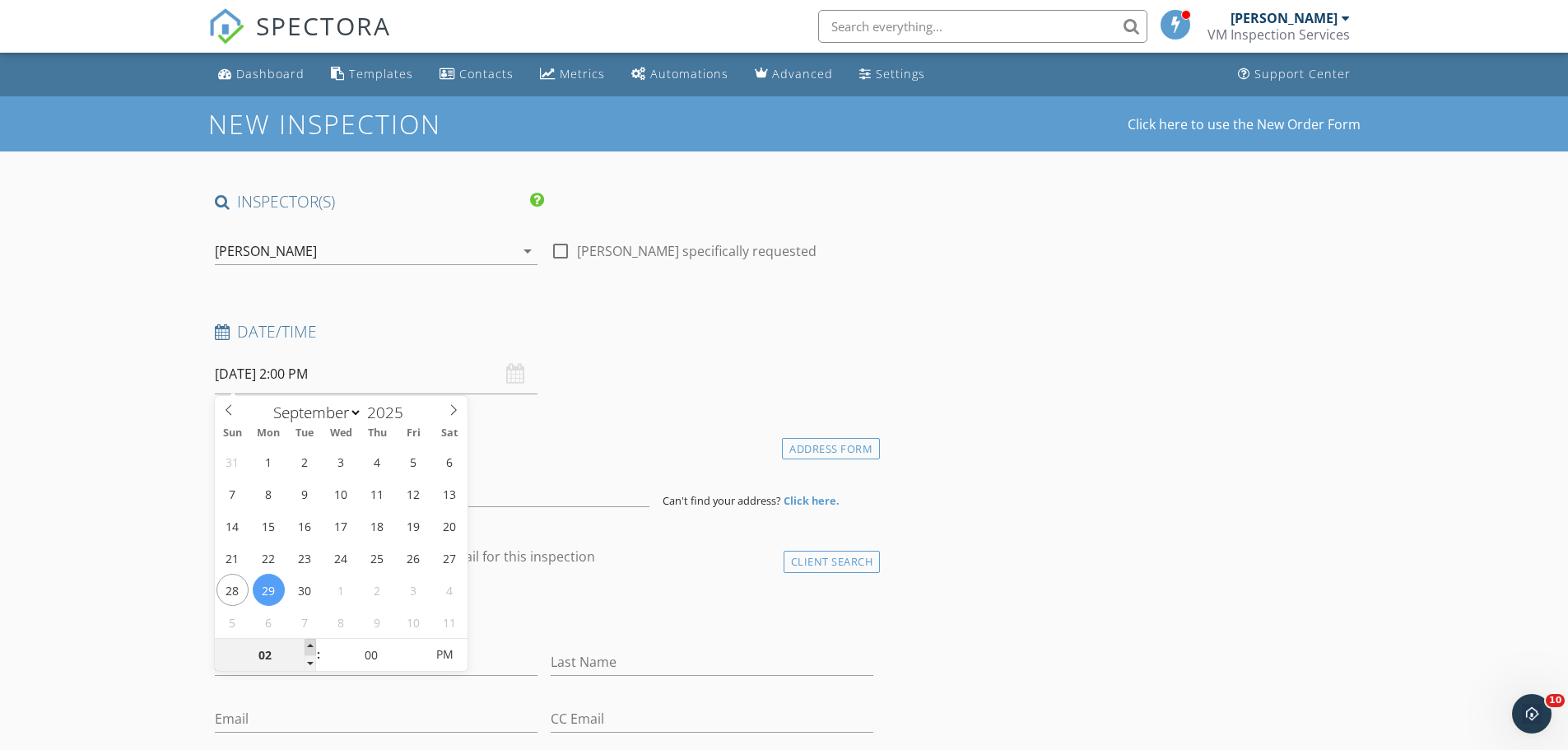
type input "[DATE] 3:00 PM"
click at [313, 647] on span at bounding box center [310, 647] width 12 height 16
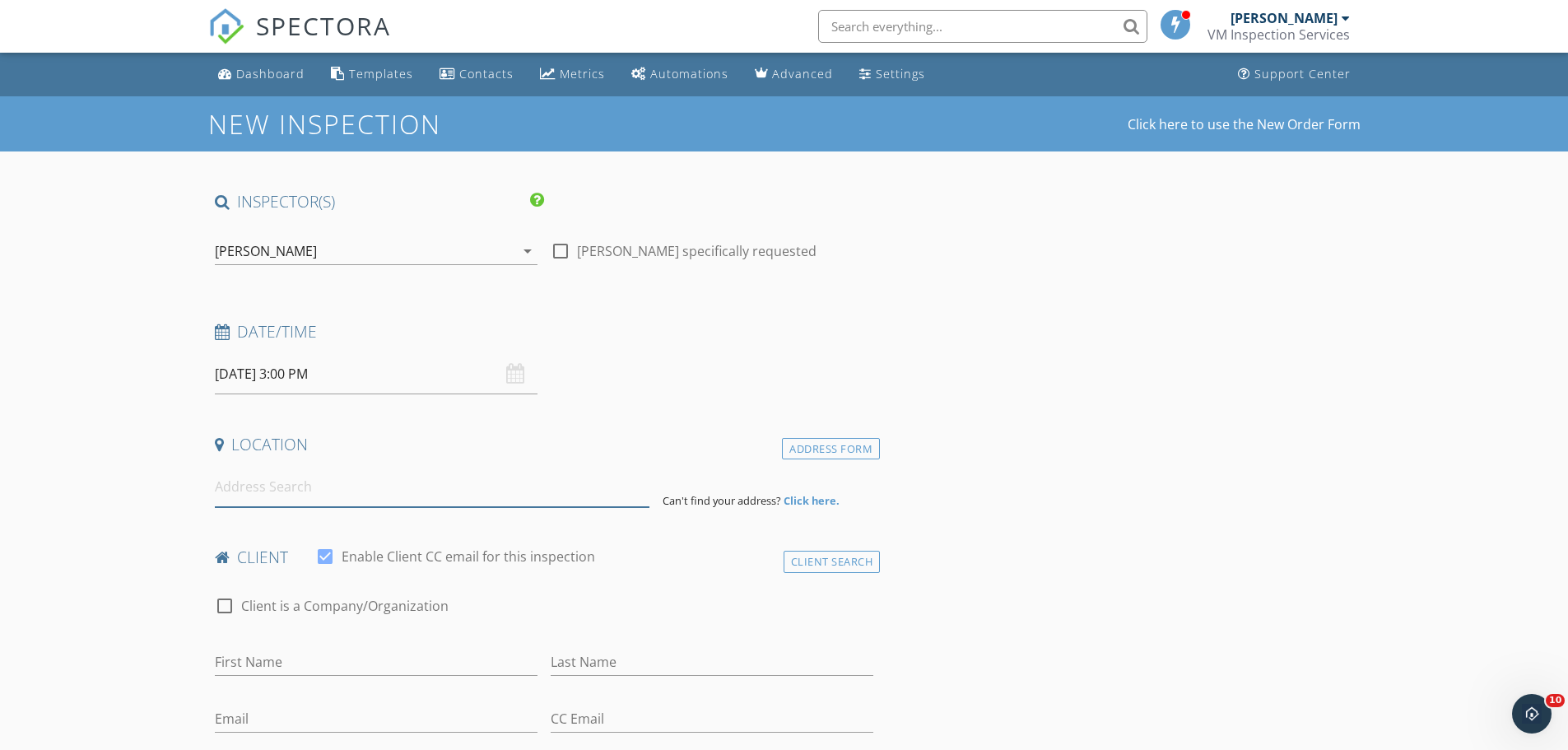
click at [237, 486] on input at bounding box center [432, 486] width 435 height 40
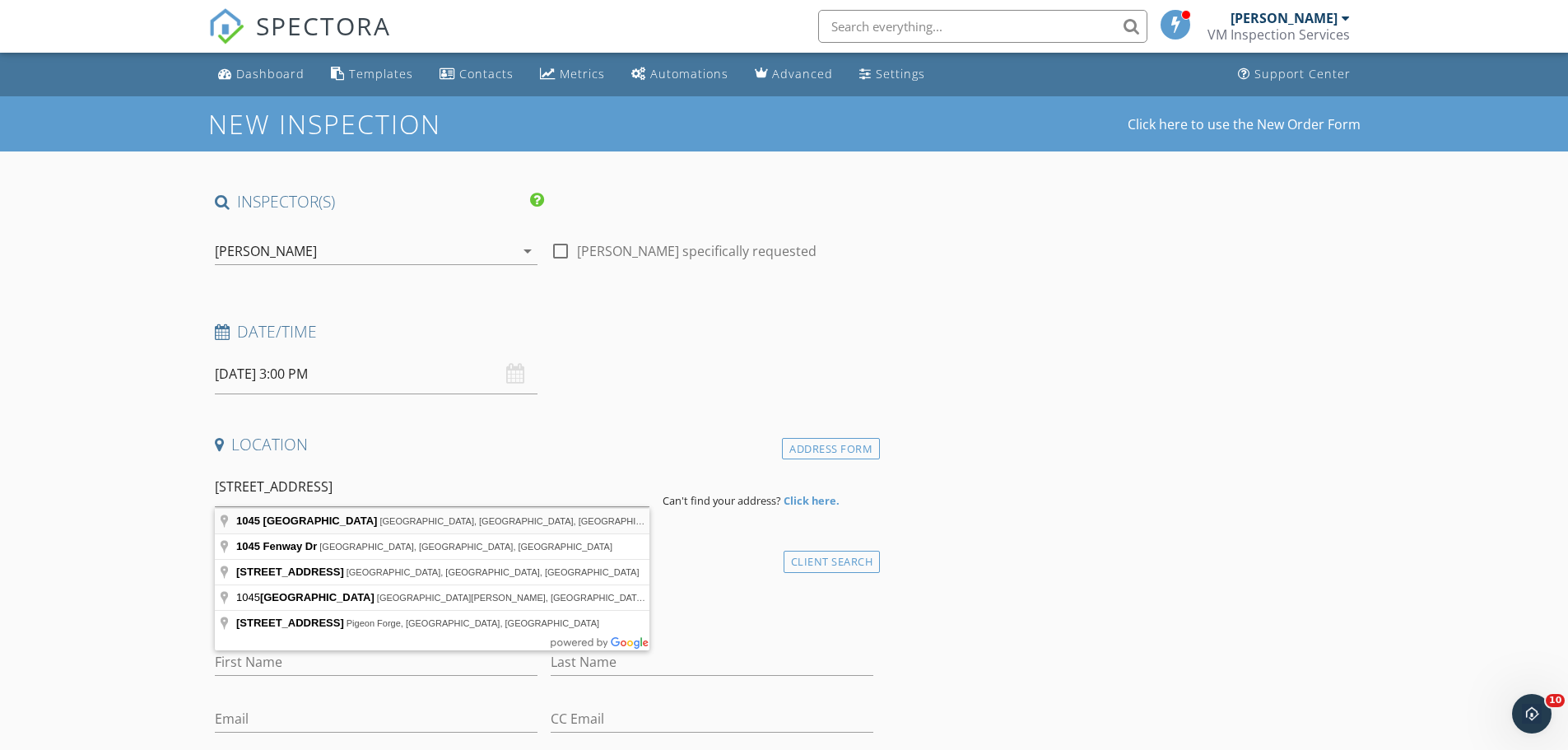
type input "[STREET_ADDRESS]"
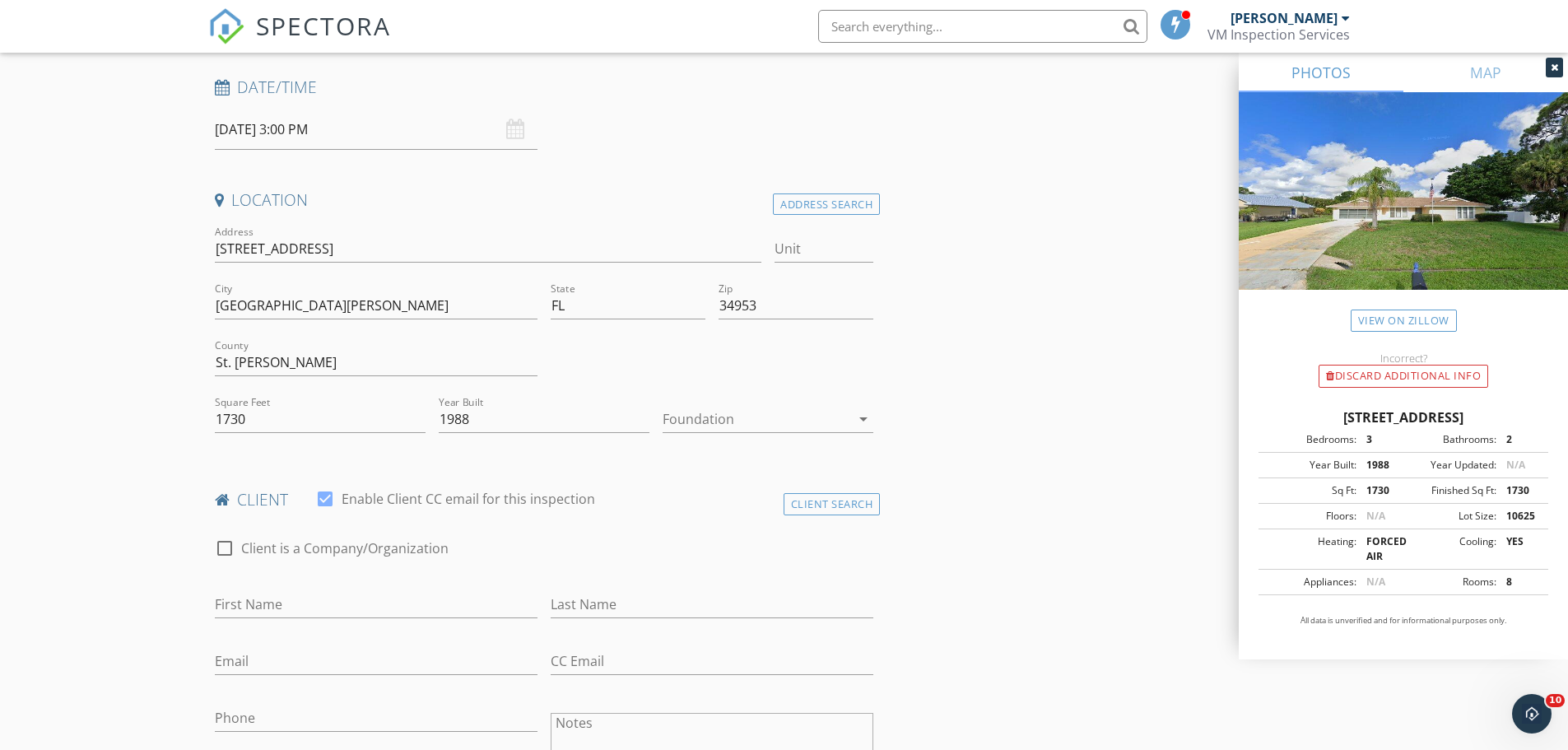
scroll to position [247, 0]
click at [281, 603] on input "First Name" at bounding box center [376, 602] width 322 height 28
type input "JATNIEL"
click at [611, 603] on input "Last Name" at bounding box center [711, 602] width 322 height 28
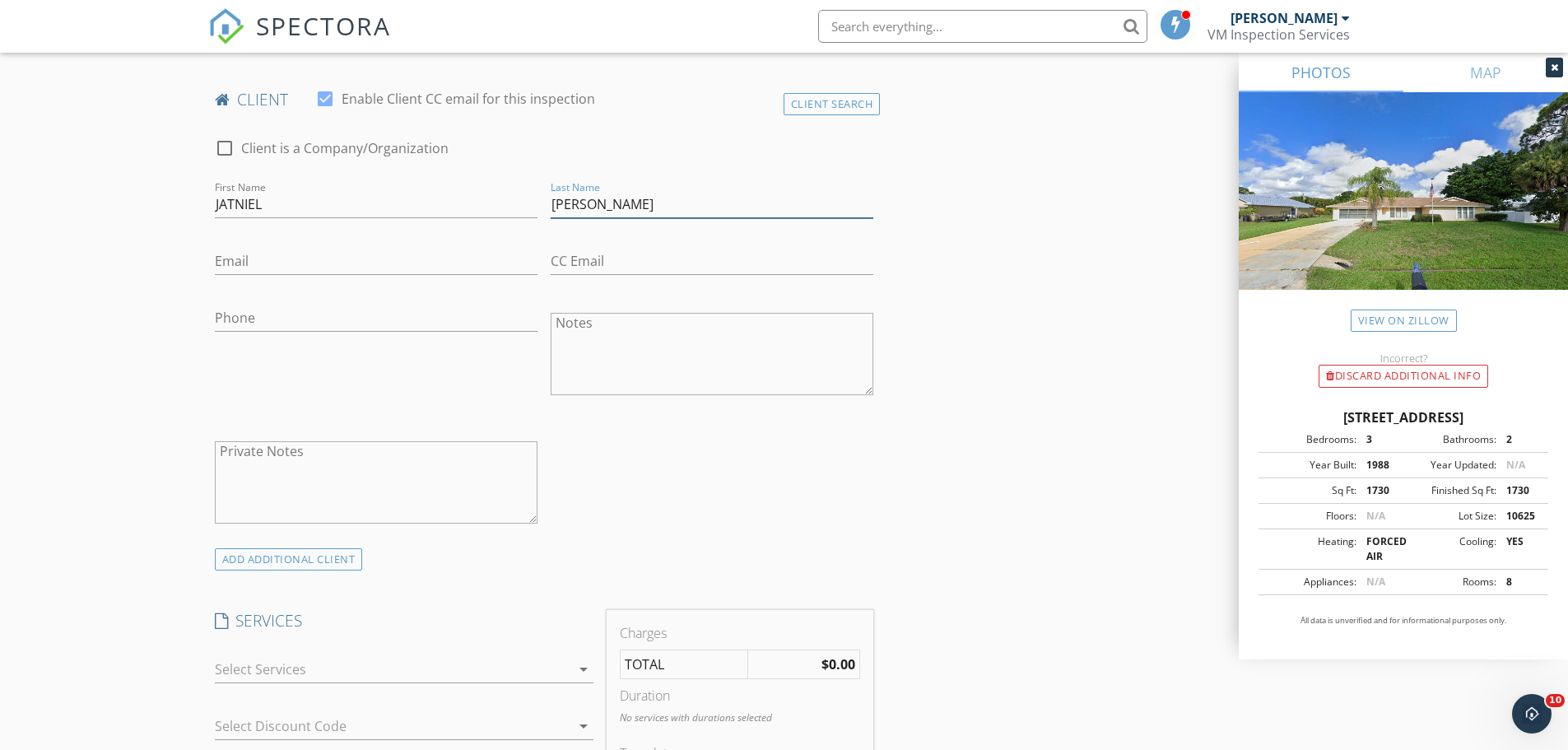
scroll to position [741, 0]
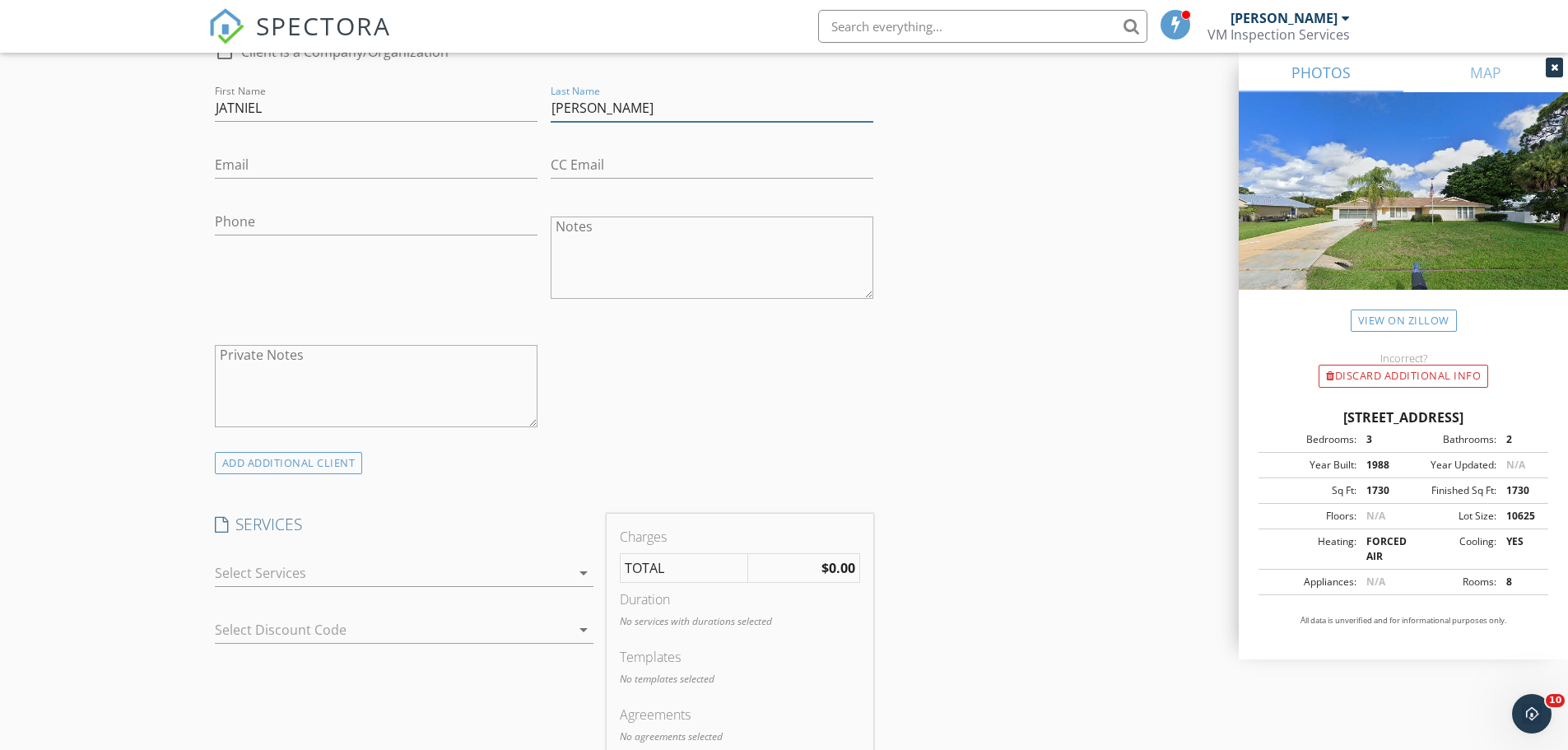
type input "MONTERO"
click at [484, 587] on div "arrow_drop_down" at bounding box center [403, 574] width 378 height 28
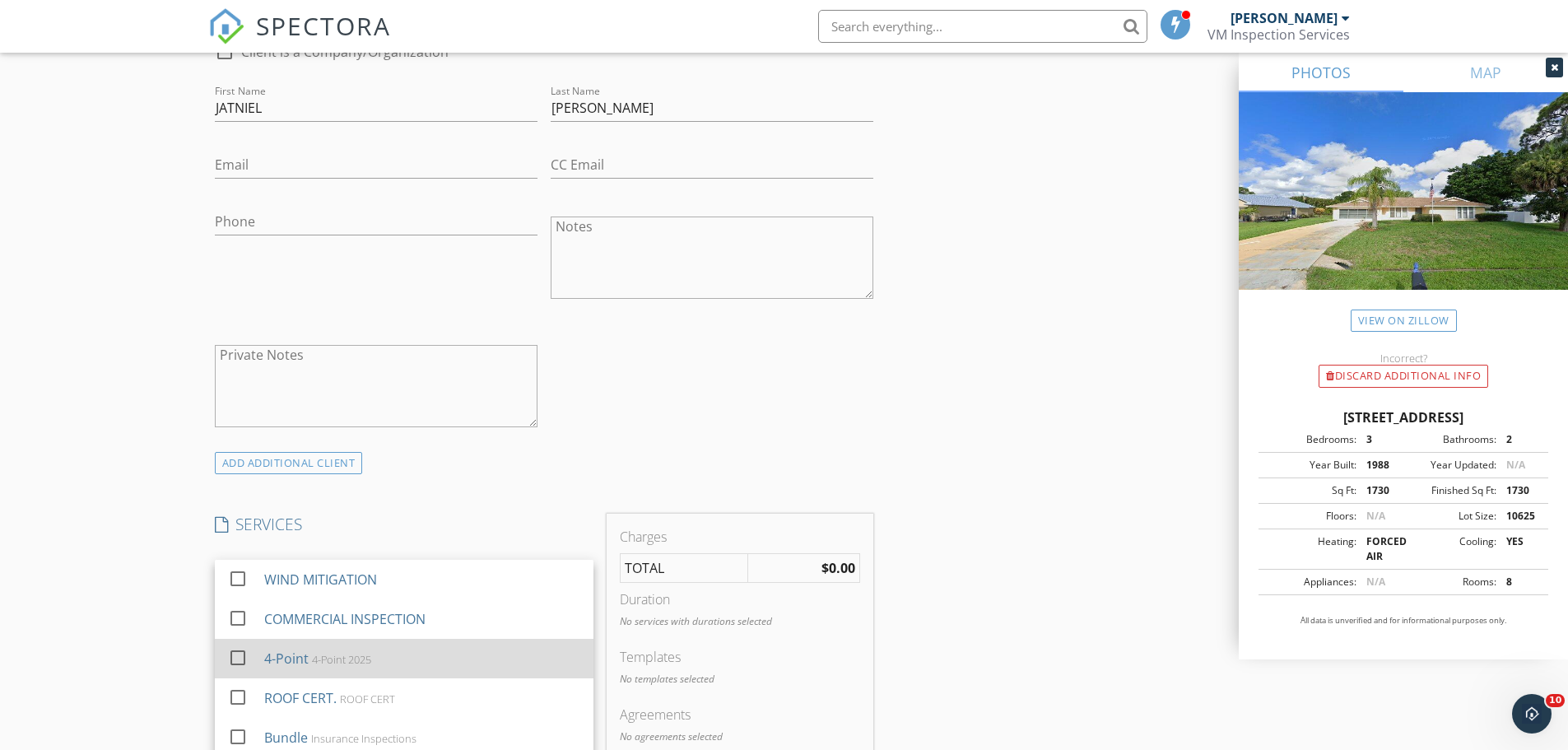
click at [242, 656] on div at bounding box center [237, 657] width 28 height 28
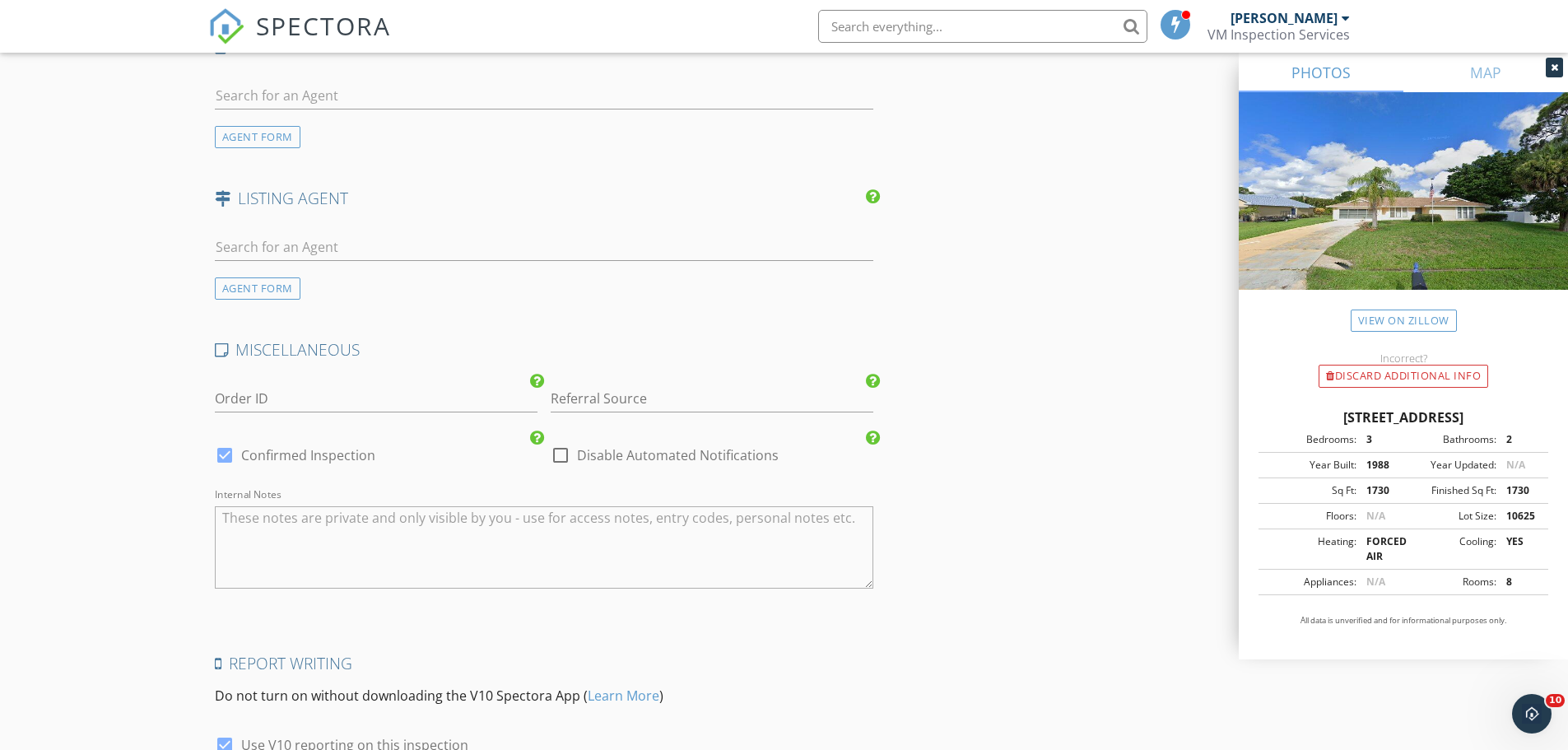
scroll to position [2053, 0]
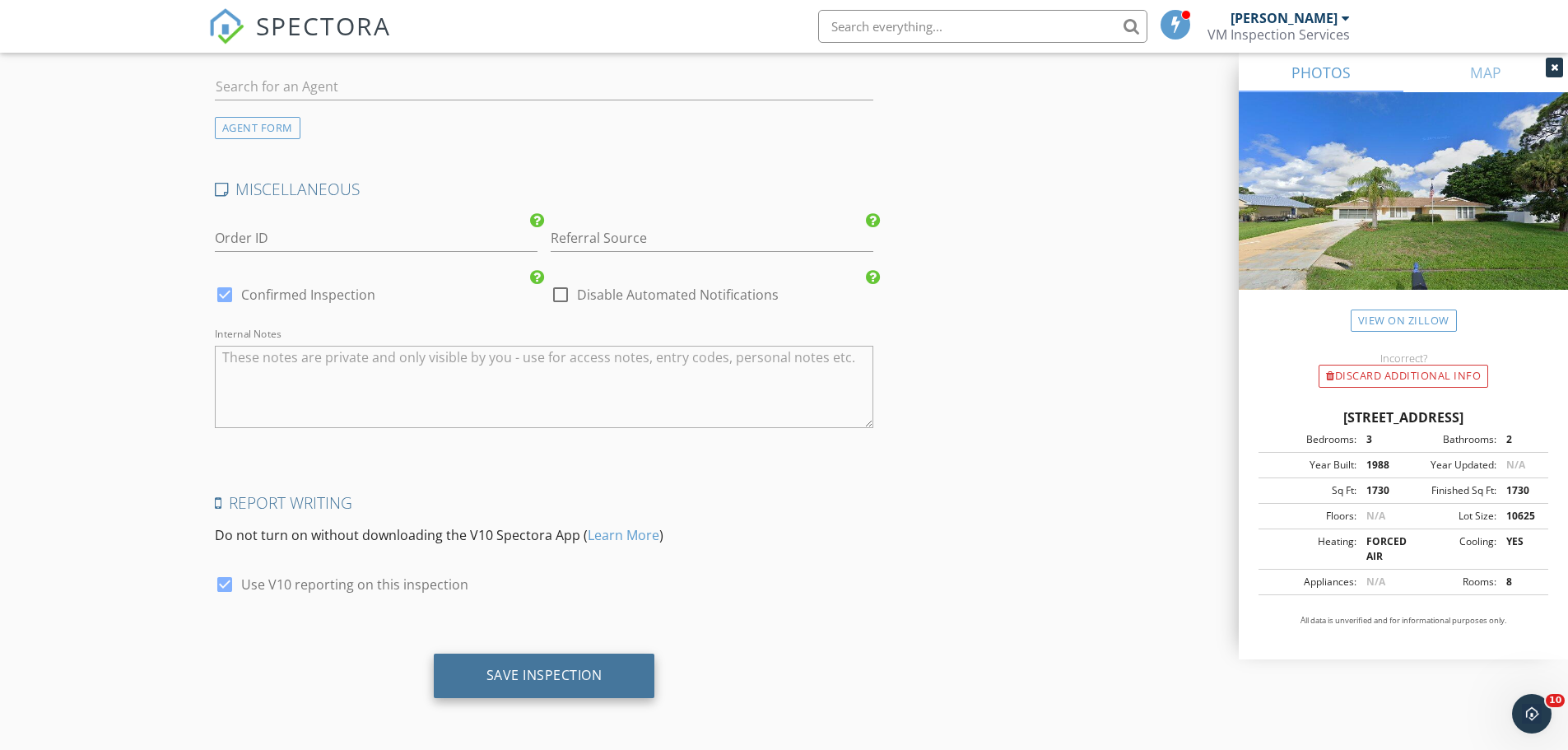
click at [534, 689] on div "Save Inspection" at bounding box center [544, 676] width 222 height 45
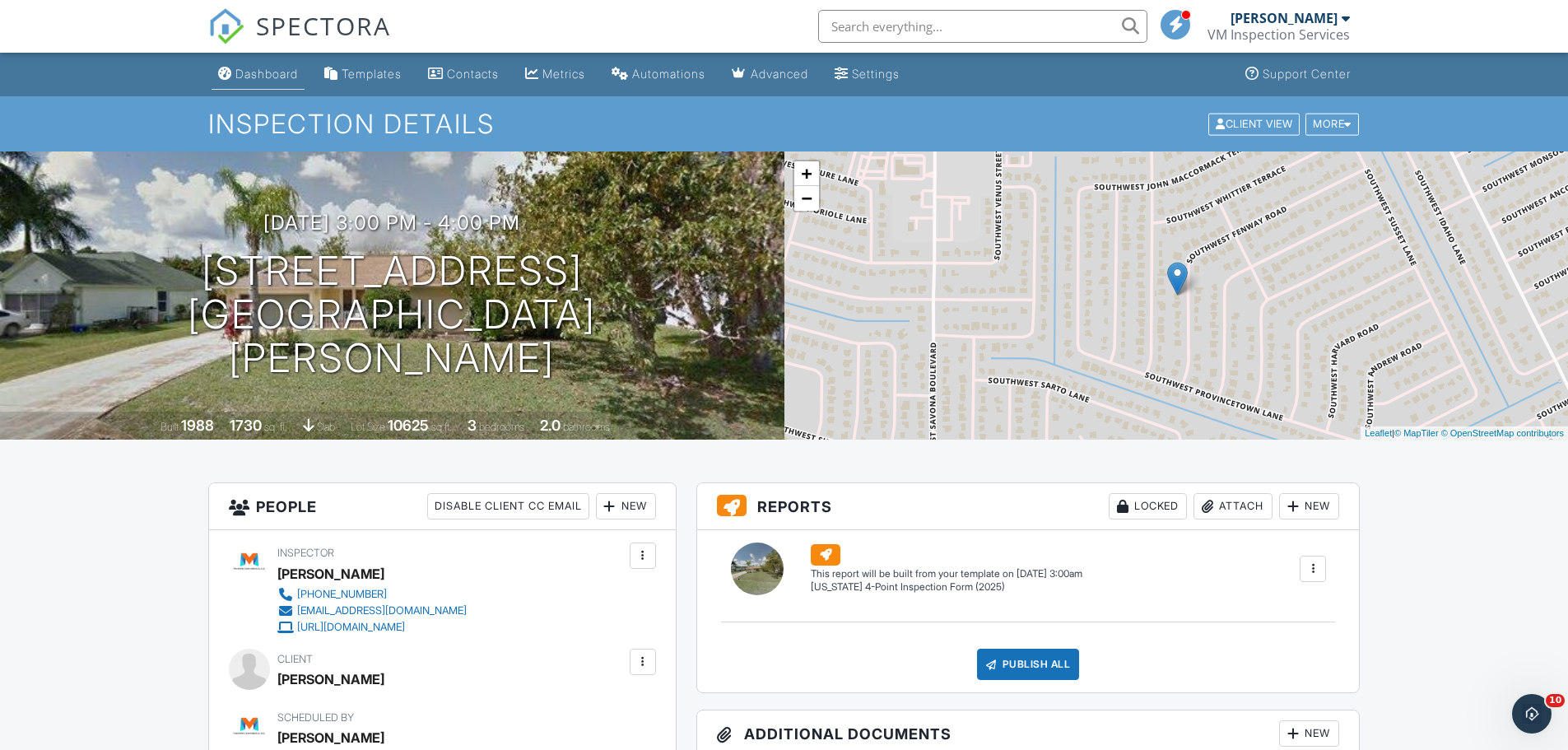
click at [268, 71] on div "Dashboard" at bounding box center [266, 74] width 62 height 14
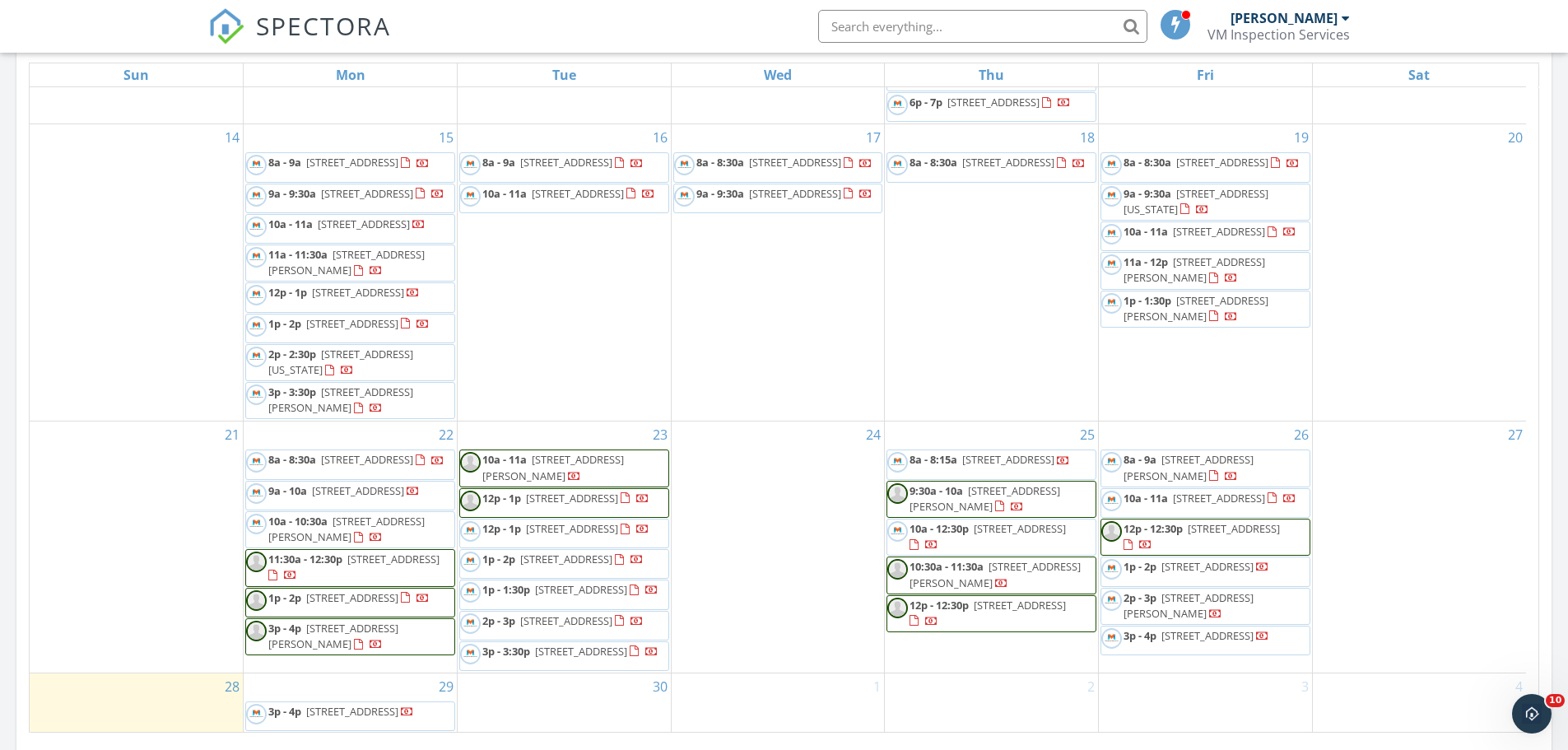
scroll to position [914, 0]
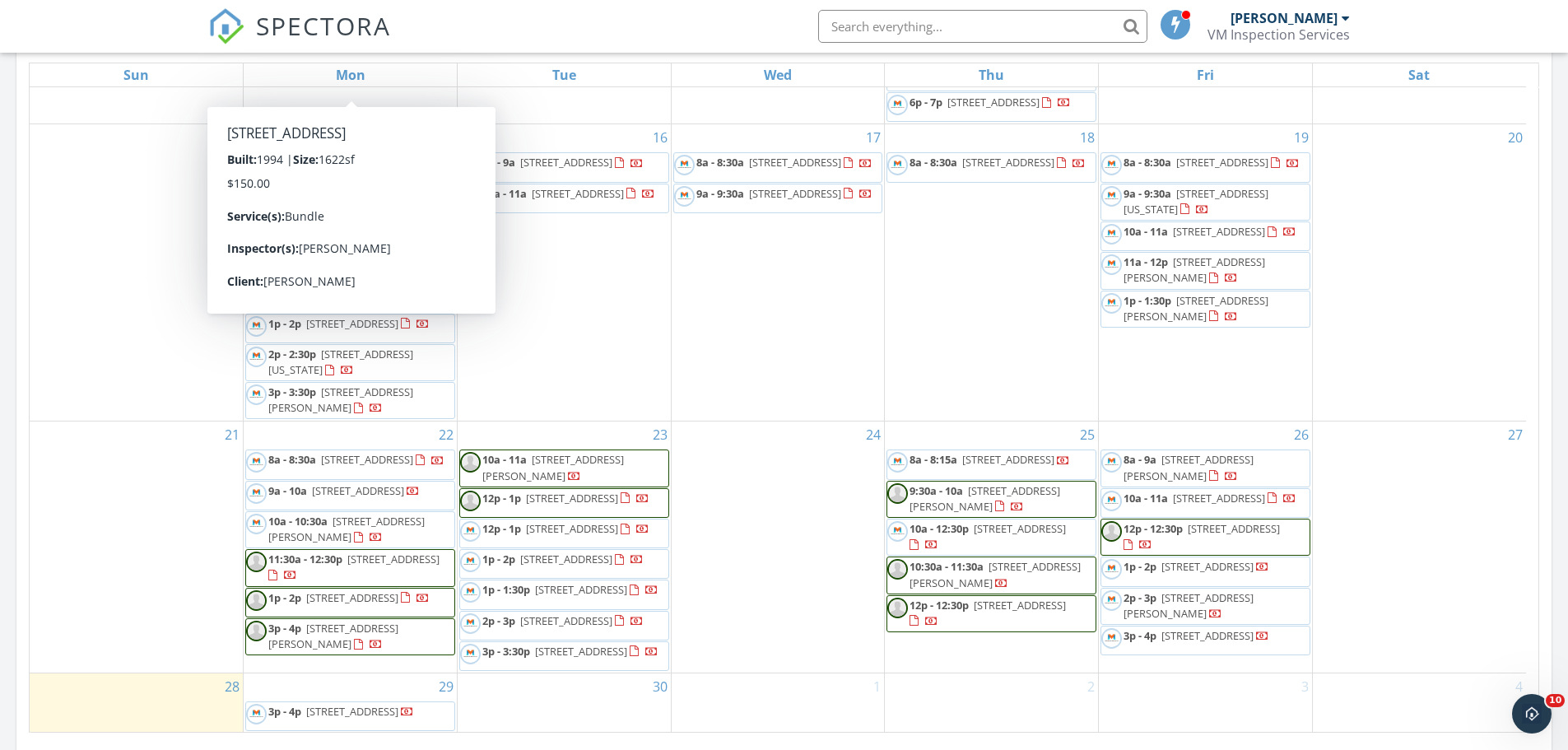
click at [598, 247] on div "16 8a - 9a 280 Sulky Way, Wellington 33414 10a - 11a 13856 Elder Ct, Wellington…" at bounding box center [564, 273] width 213 height 297
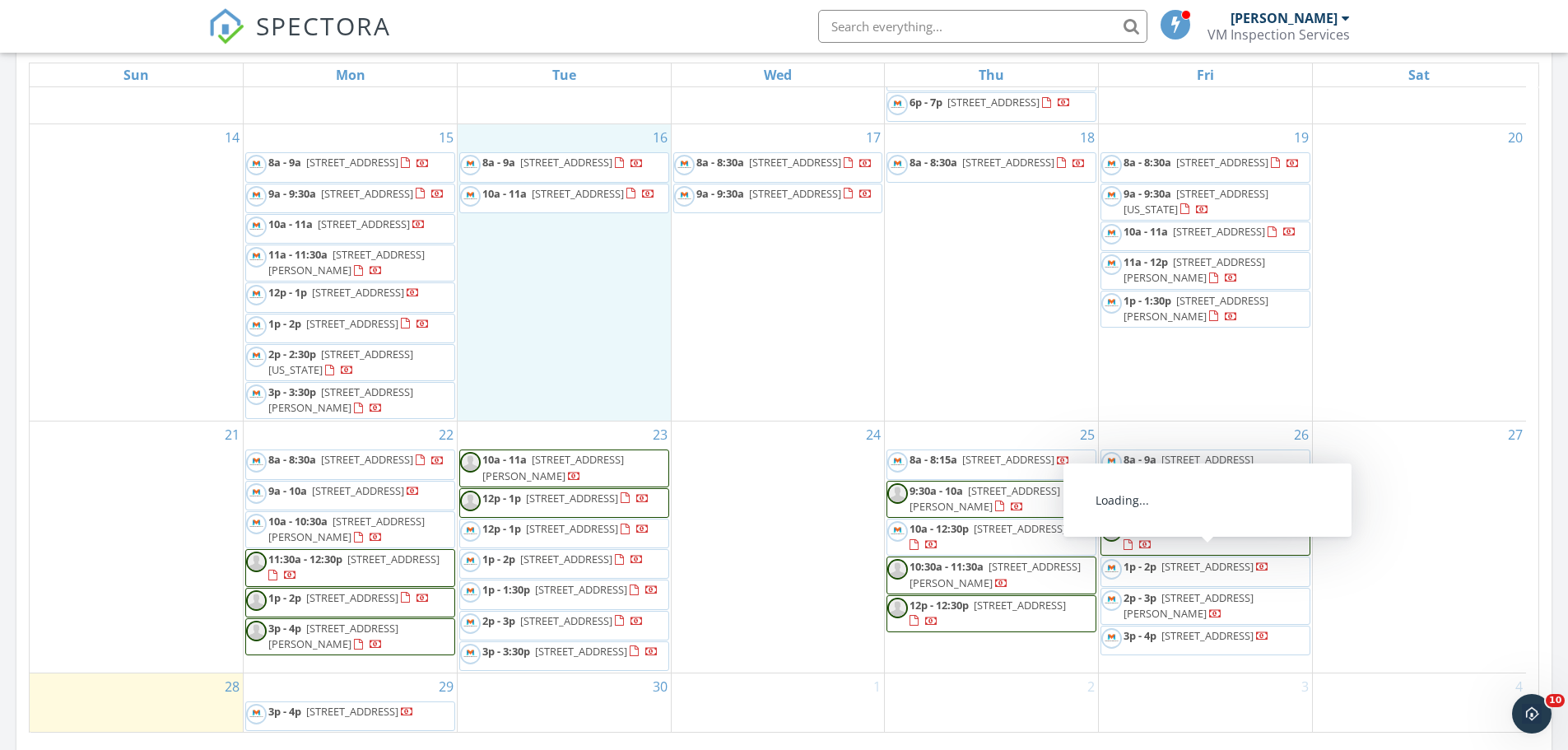
click at [1213, 591] on span "4420 SE Geneva Dr, Stuart 34997" at bounding box center [1189, 606] width 130 height 30
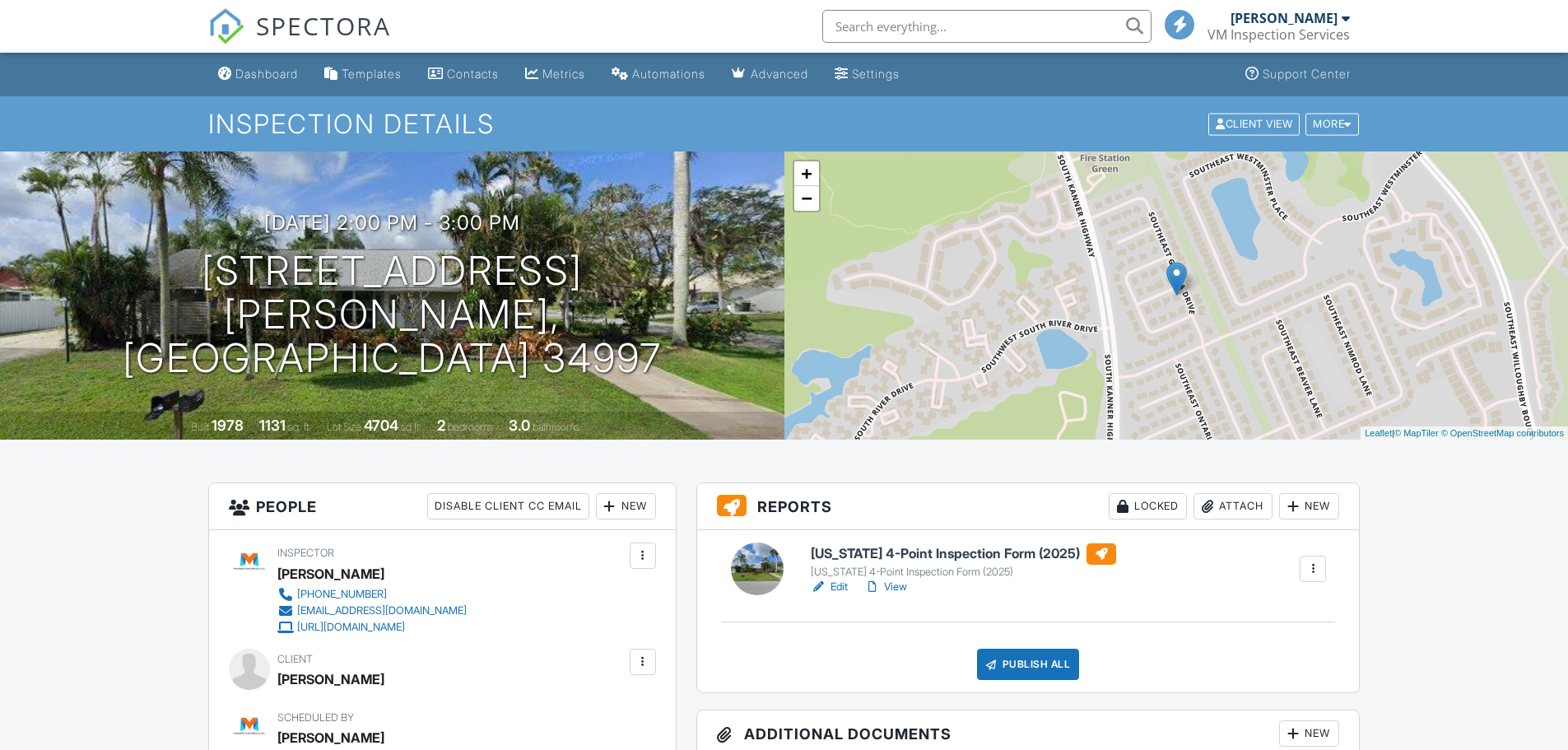
click at [892, 590] on link "View" at bounding box center [885, 587] width 43 height 16
